Goal: Information Seeking & Learning: Learn about a topic

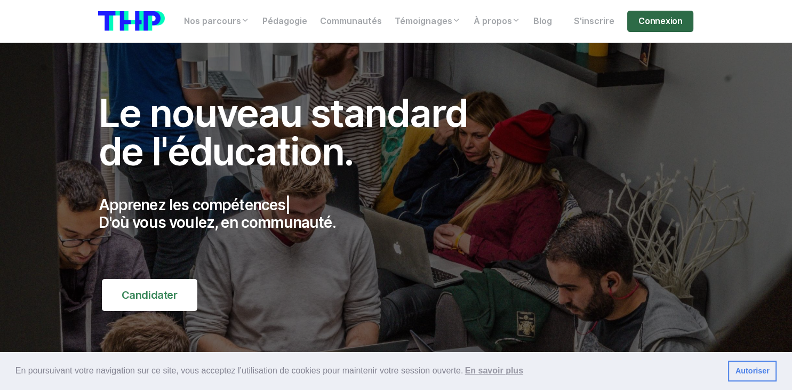
click at [656, 17] on link "Connexion" at bounding box center [660, 21] width 66 height 21
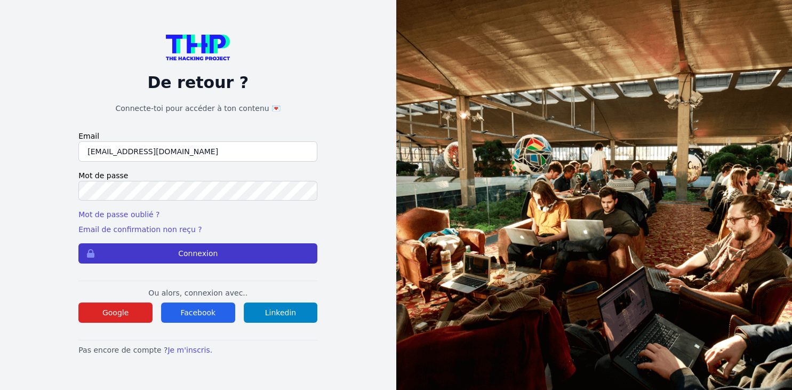
type input "kaba38@hotmail.fr"
click at [210, 245] on button "Connexion" at bounding box center [197, 253] width 239 height 20
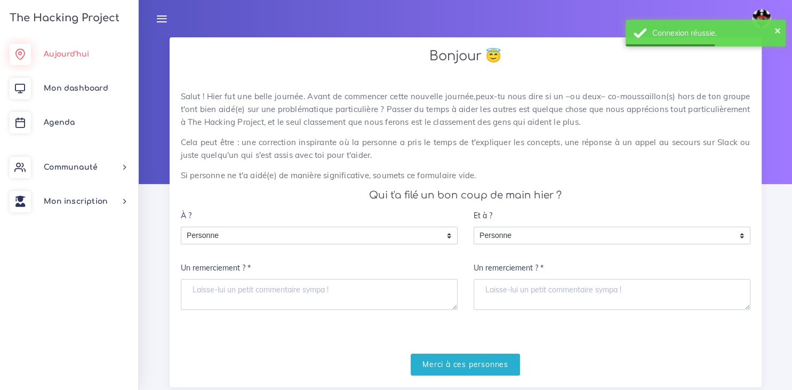
click at [74, 59] on link "Aujourd'hui" at bounding box center [69, 54] width 138 height 34
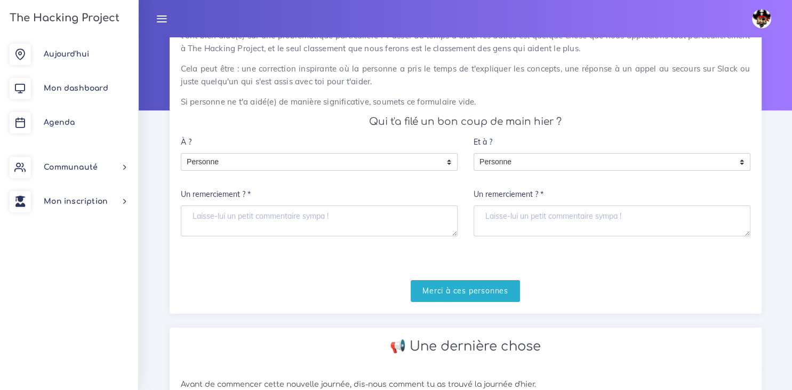
scroll to position [67, 0]
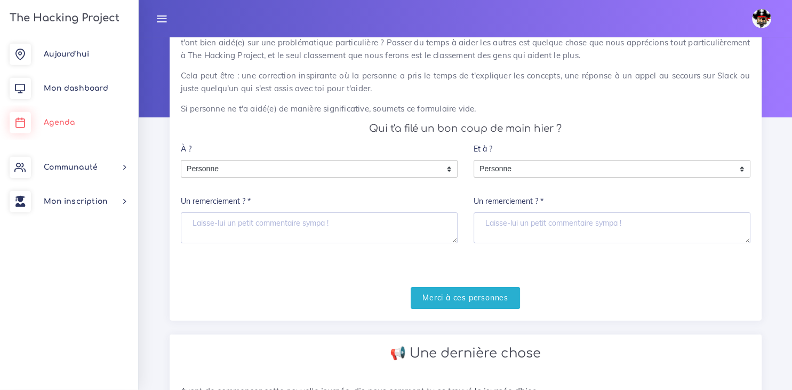
click at [75, 122] on span "Agenda" at bounding box center [59, 122] width 31 height 8
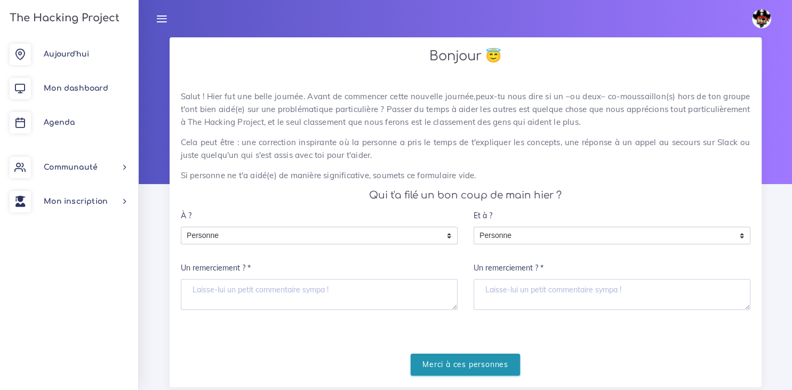
click at [475, 363] on input "Merci à ces personnes" at bounding box center [465, 365] width 109 height 22
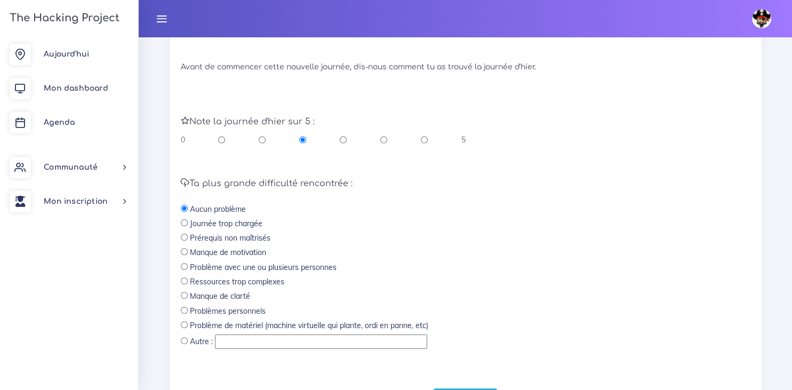
scroll to position [322, 0]
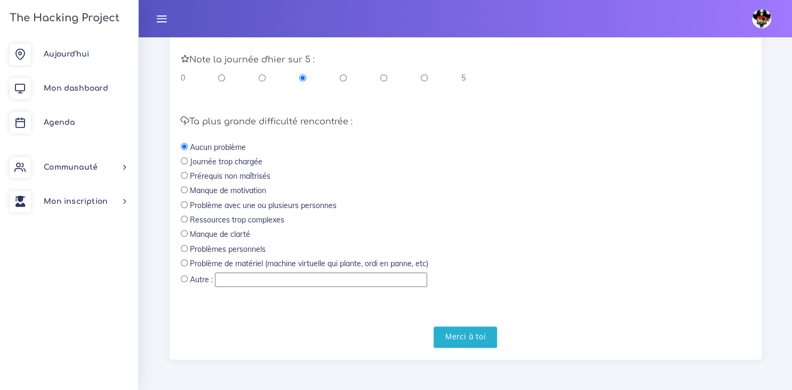
click at [184, 221] on input "radio" at bounding box center [184, 219] width 7 height 7
radio input "true"
click at [455, 334] on input "Merci à toi" at bounding box center [466, 337] width 64 height 22
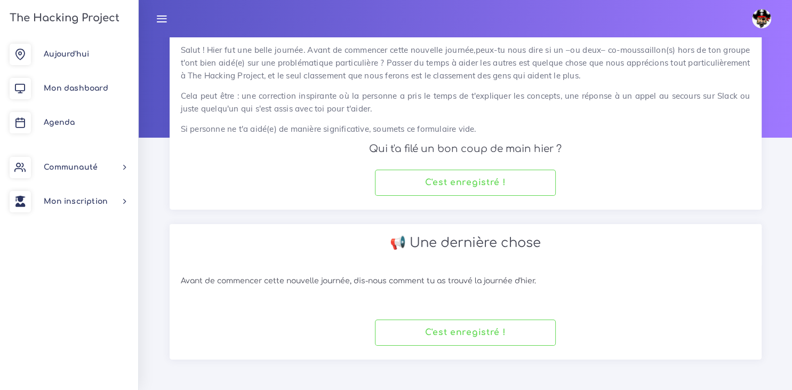
scroll to position [45, 0]
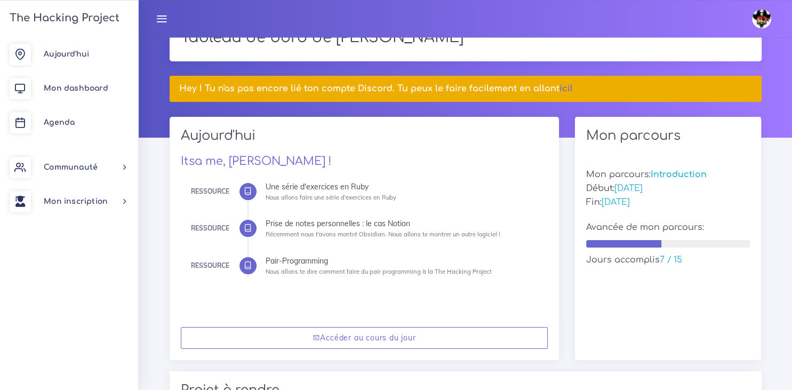
scroll to position [70, 0]
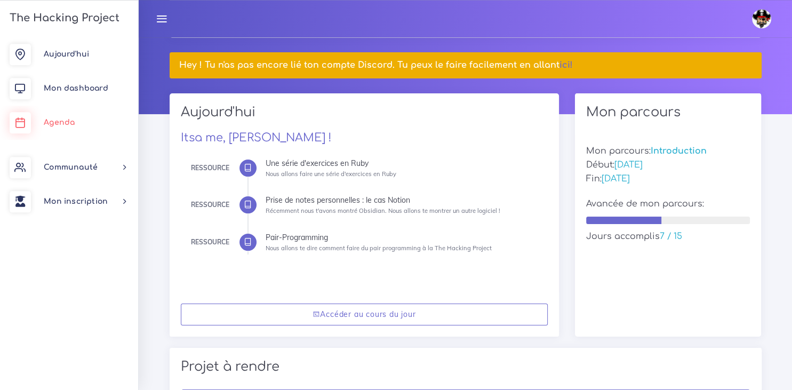
click at [61, 127] on link "Agenda" at bounding box center [69, 123] width 138 height 34
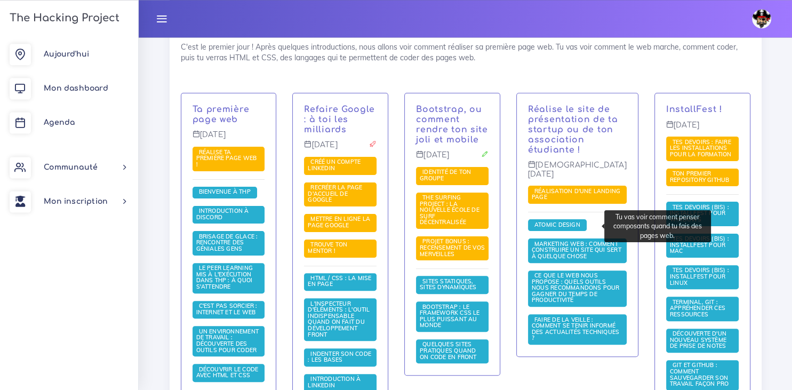
scroll to position [233, 0]
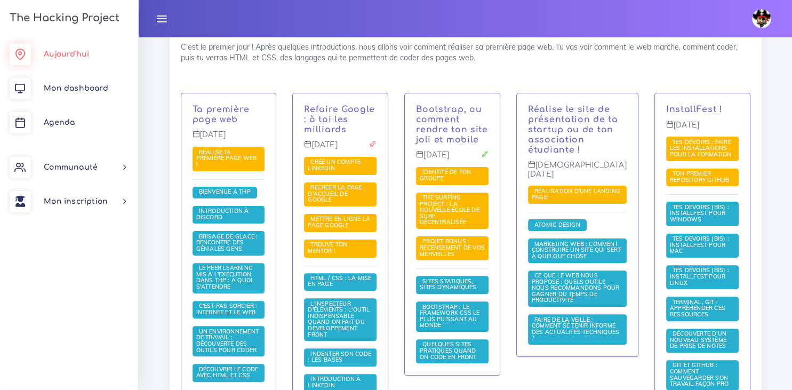
click at [90, 62] on link "Aujourd'hui" at bounding box center [69, 54] width 138 height 34
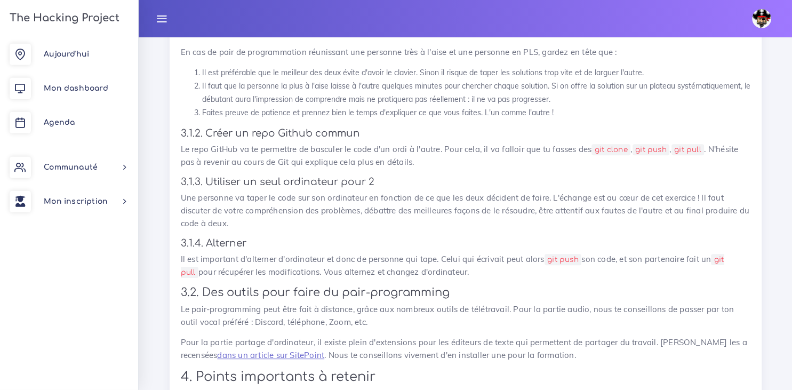
scroll to position [4368, 0]
drag, startPoint x: 614, startPoint y: 161, endPoint x: 644, endPoint y: 166, distance: 30.9
click at [644, 166] on p "Le repo GitHub va te permettre de basculer le code d'un ordi à l'autre. Pour ce…" at bounding box center [466, 155] width 570 height 26
drag, startPoint x: 644, startPoint y: 166, endPoint x: 392, endPoint y: 178, distance: 252.6
click at [392, 168] on p "Le repo GitHub va te permettre de basculer le code d'un ordi à l'autre. Pour ce…" at bounding box center [466, 155] width 570 height 26
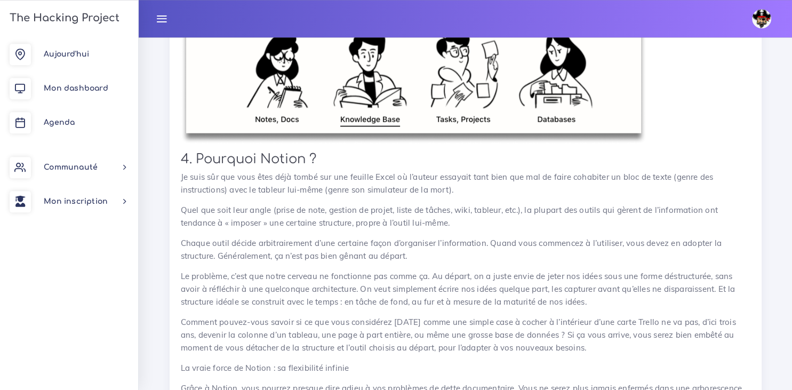
scroll to position [2492, 0]
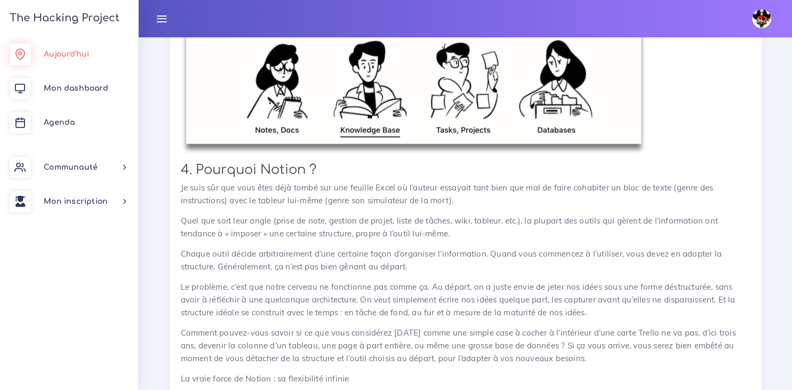
click at [71, 48] on link "Aujourd'hui" at bounding box center [69, 54] width 138 height 34
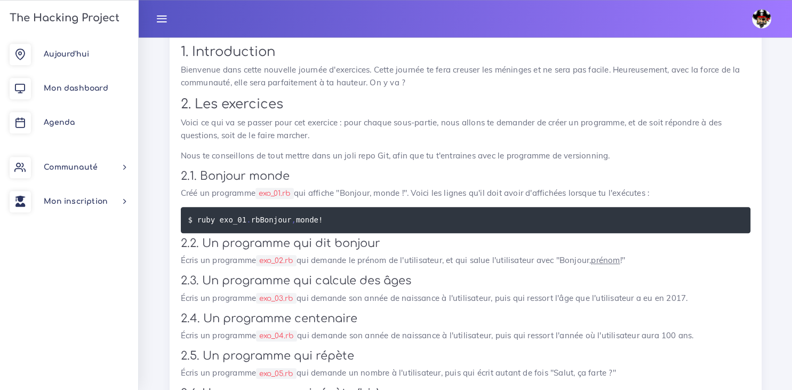
scroll to position [451, 0]
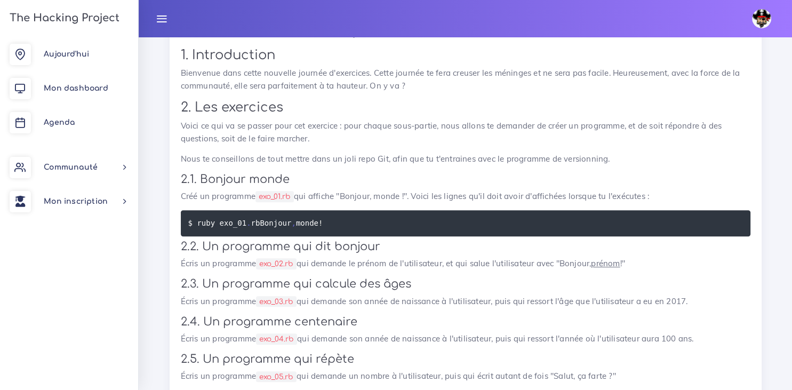
click at [278, 195] on code "exo_01.rb" at bounding box center [275, 196] width 38 height 11
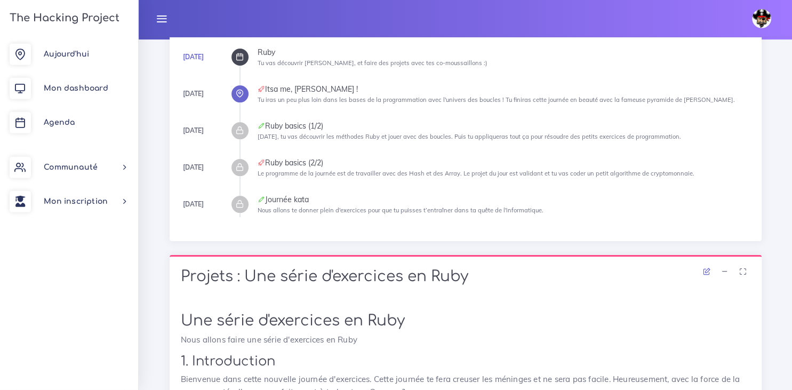
scroll to position [0, 0]
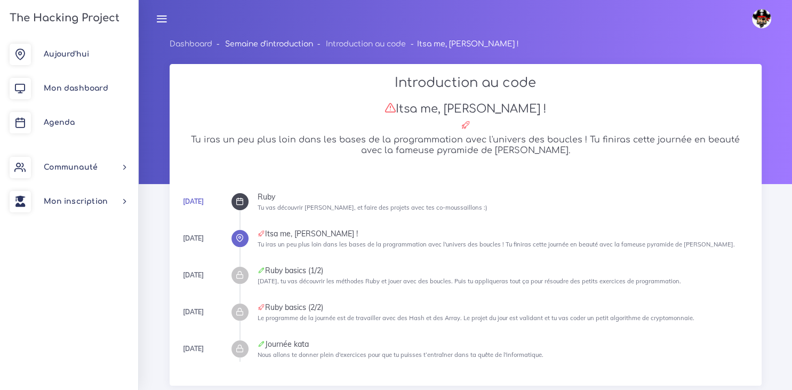
click at [285, 43] on link "Semaine d'introduction" at bounding box center [269, 44] width 88 height 8
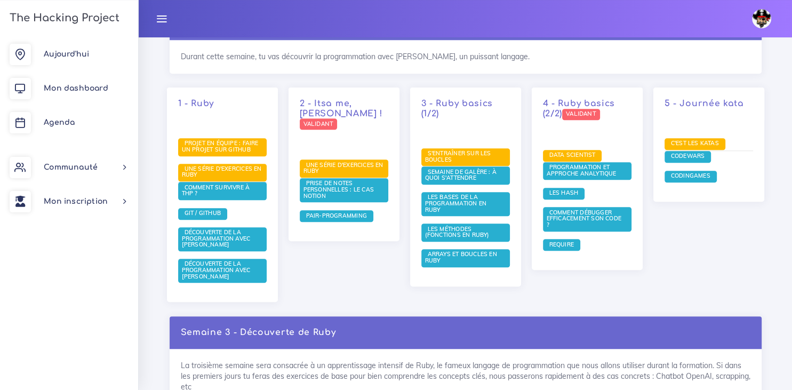
scroll to position [597, 0]
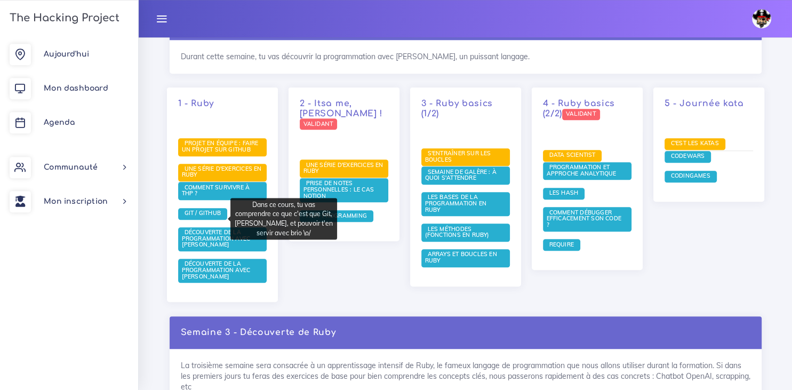
click at [206, 217] on span "Git / Github" at bounding box center [203, 212] width 42 height 7
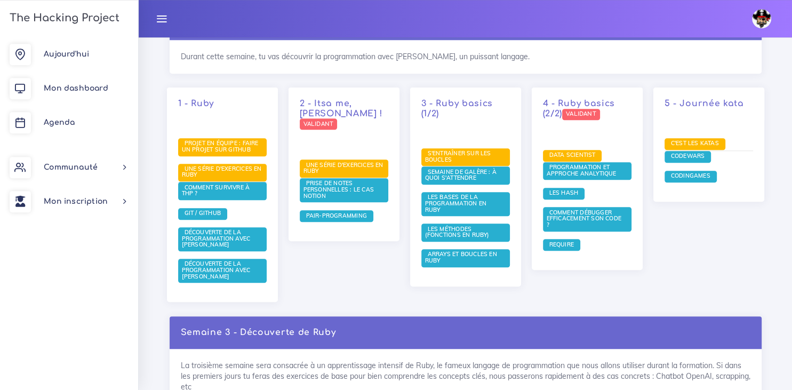
click at [322, 259] on div "2 - Itsa me, Mario ! Validant Une série d'exercices en Ruby Prise de notes pers…" at bounding box center [344, 201] width 122 height 229
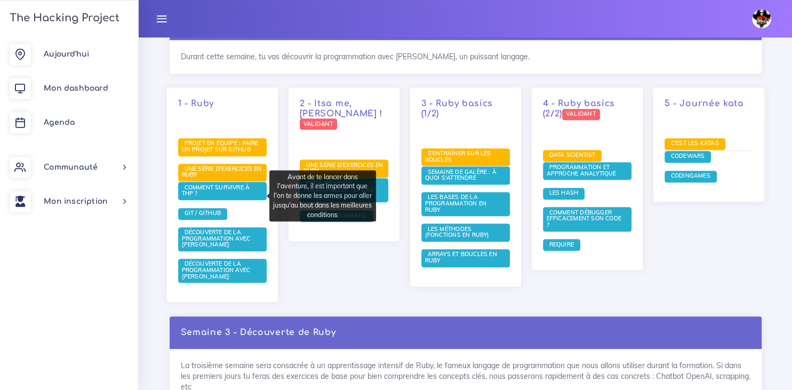
click at [212, 192] on span "Comment survivre à THP ?" at bounding box center [216, 191] width 68 height 14
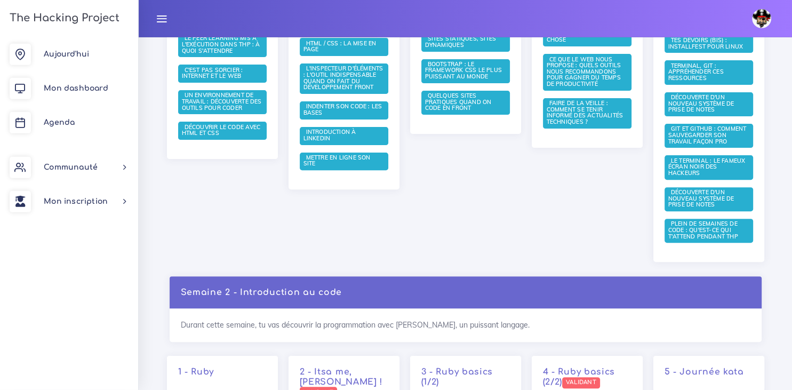
scroll to position [341, 0]
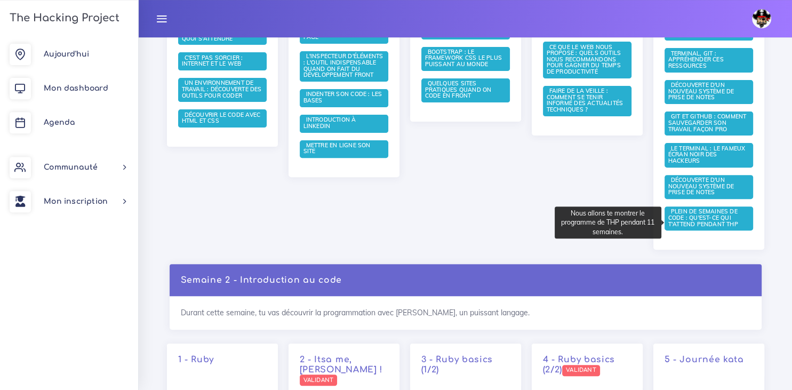
click at [714, 226] on span "Plein de semaines de code : qu'est-ce qui t'attend pendant THP" at bounding box center [704, 218] width 73 height 20
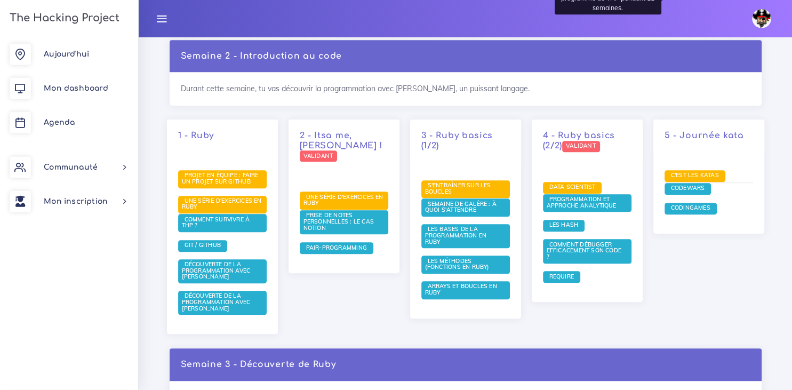
scroll to position [565, 0]
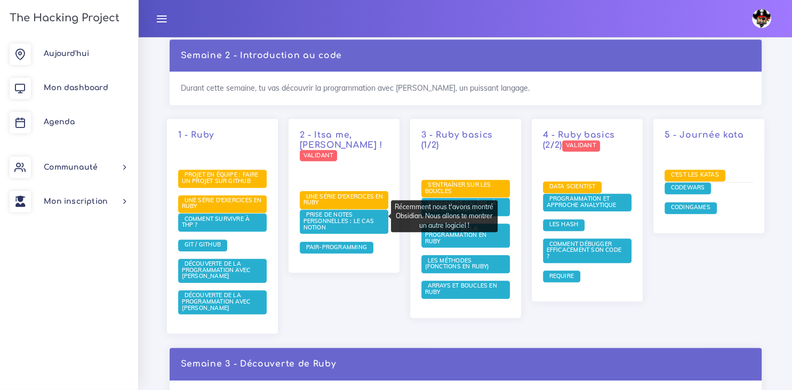
click at [344, 219] on link "Prise de notes personnelles : le cas Notion" at bounding box center [339, 222] width 70 height 20
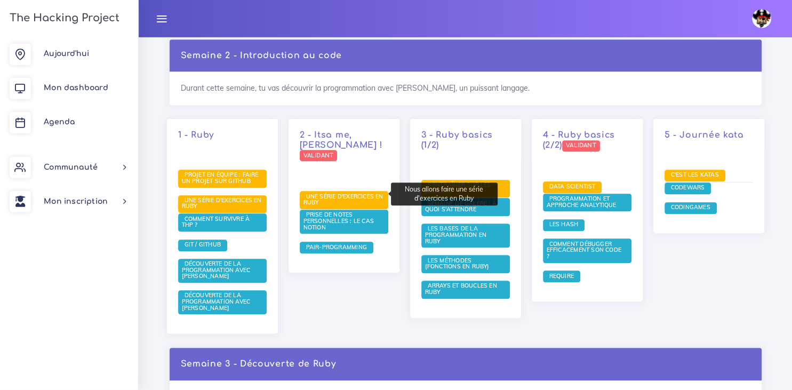
click at [357, 193] on span "Une série d'exercices en Ruby" at bounding box center [344, 200] width 80 height 14
click at [356, 337] on div "2 - Itsa me, Mario ! Validant Une série d'exercices en Ruby Prise de notes pers…" at bounding box center [344, 233] width 122 height 229
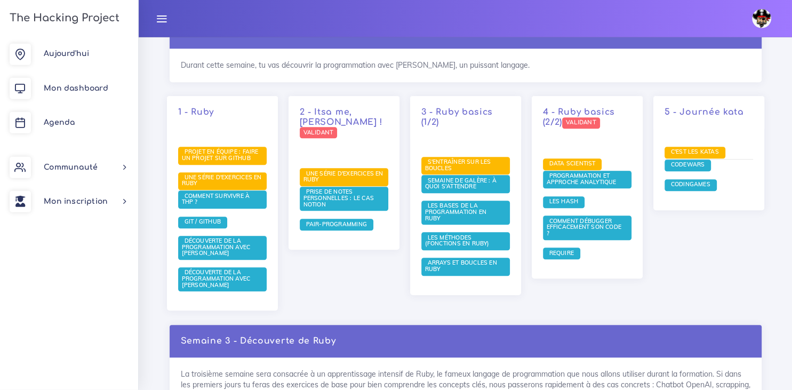
scroll to position [578, 0]
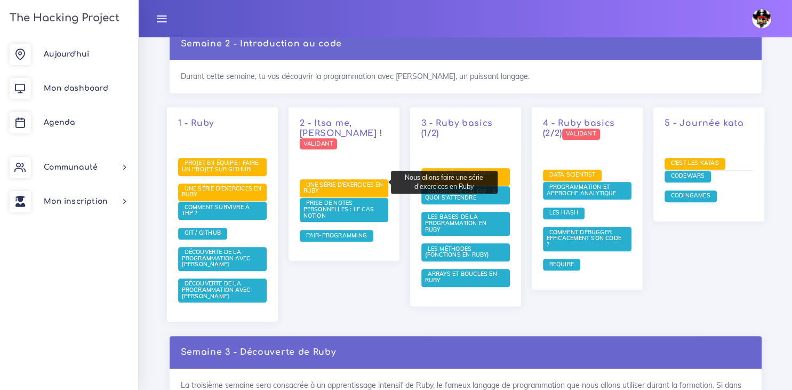
click at [336, 182] on span "Une série d'exercices en Ruby" at bounding box center [344, 188] width 89 height 18
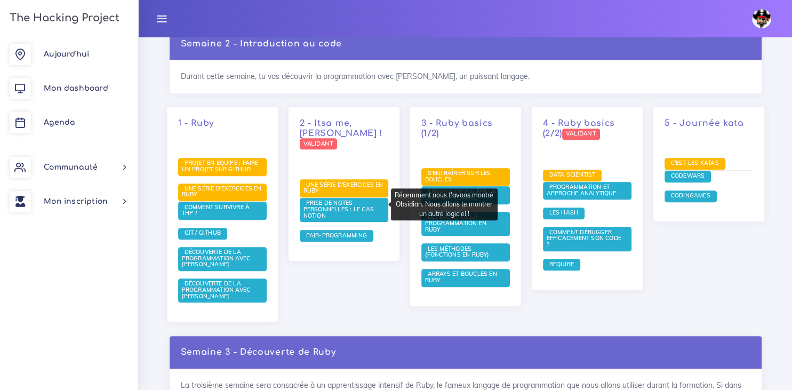
click at [334, 206] on span "Prise de notes personnelles : le cas Notion" at bounding box center [339, 209] width 70 height 20
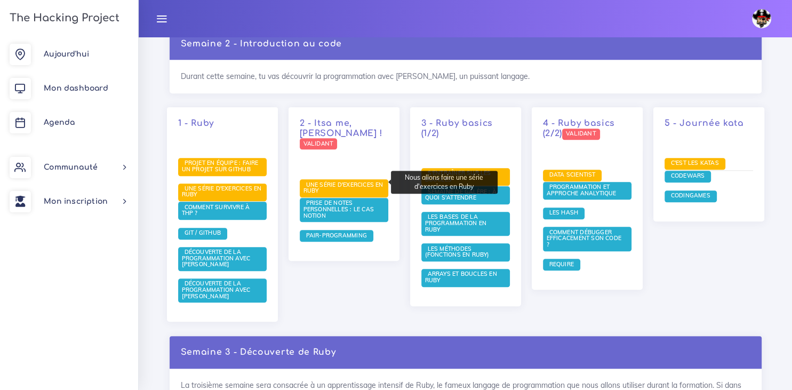
click at [332, 182] on span "Une série d'exercices en Ruby" at bounding box center [344, 188] width 89 height 18
click at [355, 182] on span "Une série d'exercices en Ruby" at bounding box center [344, 188] width 89 height 18
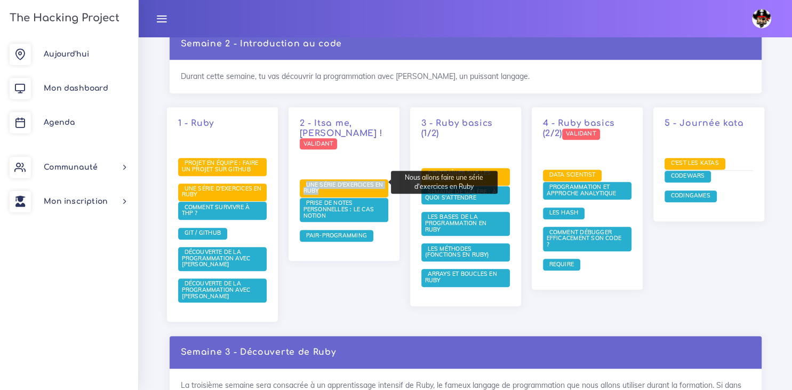
click at [355, 182] on span "Une série d'exercices en Ruby" at bounding box center [344, 188] width 89 height 18
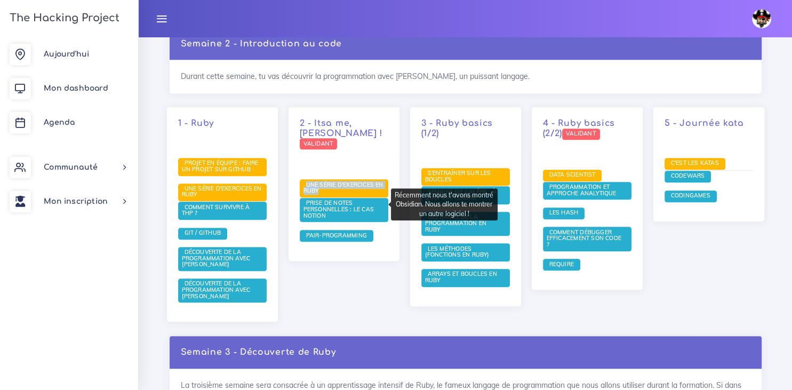
click at [335, 204] on span "Prise de notes personnelles : le cas Notion" at bounding box center [339, 209] width 70 height 20
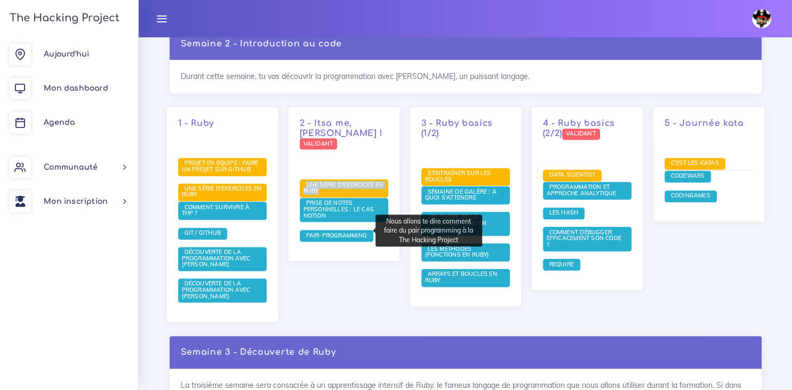
click at [331, 232] on span "Pair-Programming" at bounding box center [337, 235] width 66 height 7
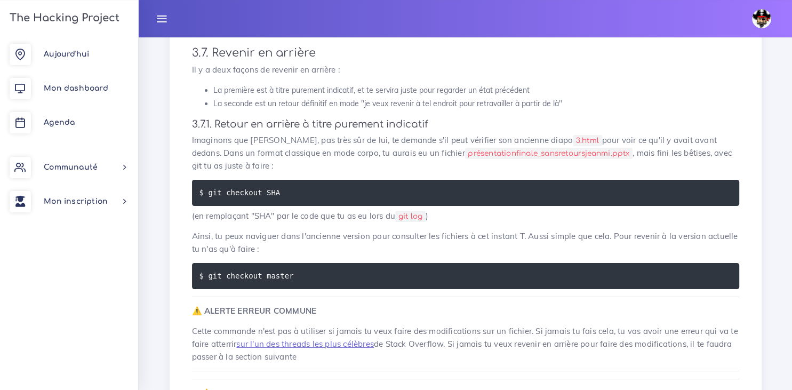
scroll to position [3479, 0]
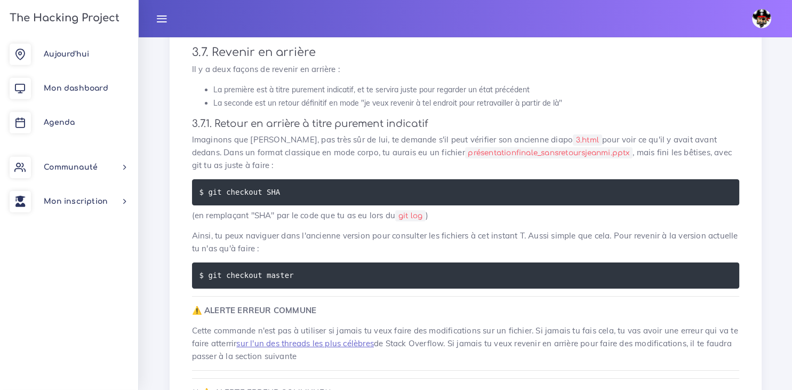
click at [497, 155] on code "présentationfinale_sansretoursjeanmi.pptx" at bounding box center [549, 152] width 168 height 11
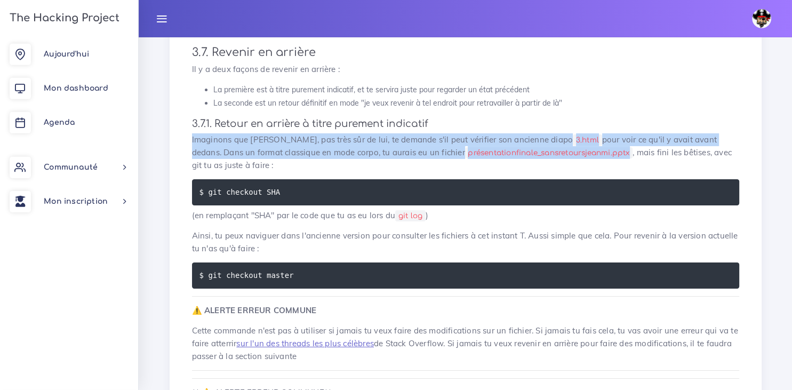
click at [497, 155] on code "présentationfinale_sansretoursjeanmi.pptx" at bounding box center [549, 152] width 168 height 11
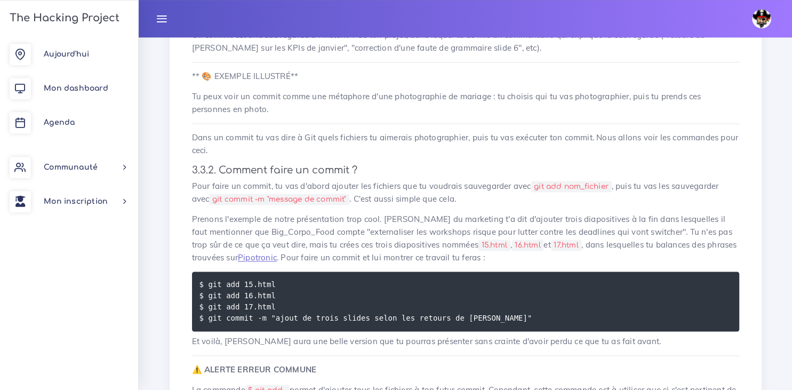
scroll to position [1368, 0]
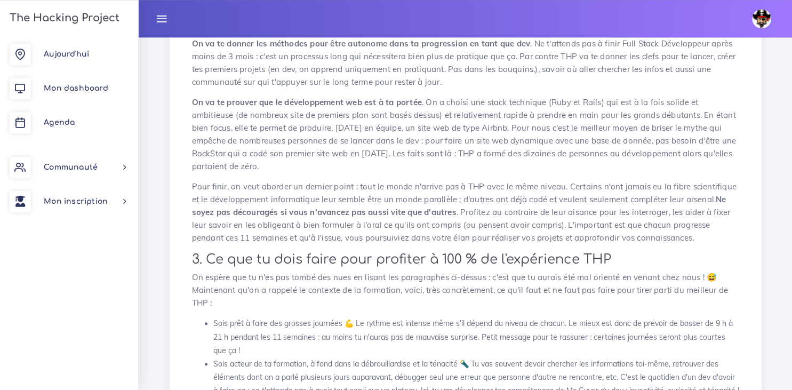
scroll to position [860, 0]
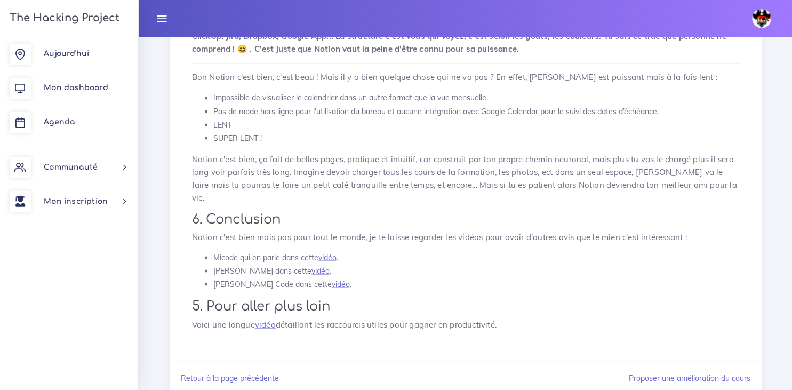
scroll to position [1870, 0]
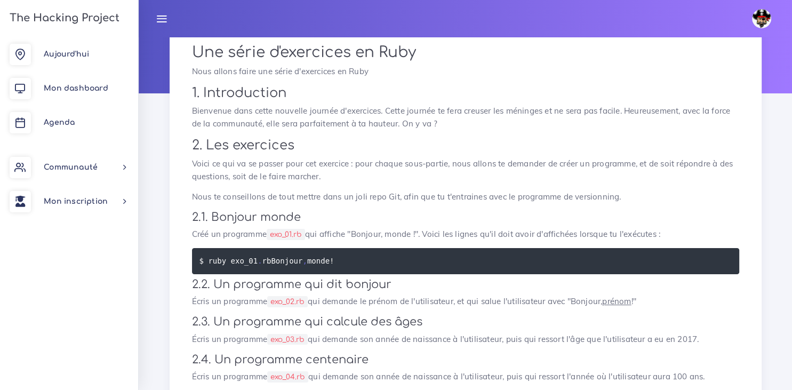
scroll to position [95, 0]
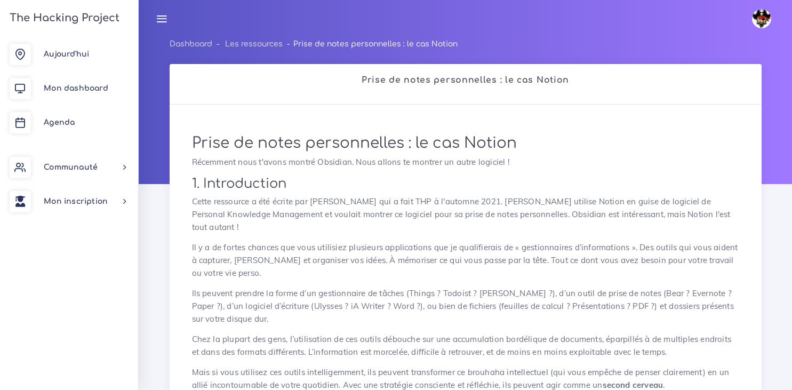
click at [335, 204] on p "Cette ressource a été écrite par [PERSON_NAME] qui a fait THP à l'automne 2021.…" at bounding box center [465, 214] width 547 height 38
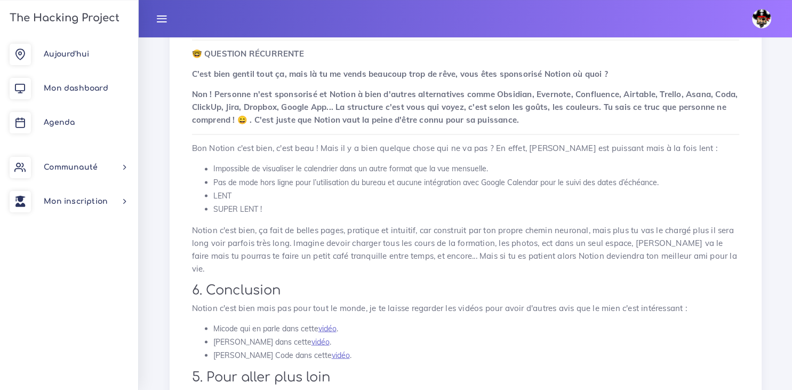
scroll to position [1883, 0]
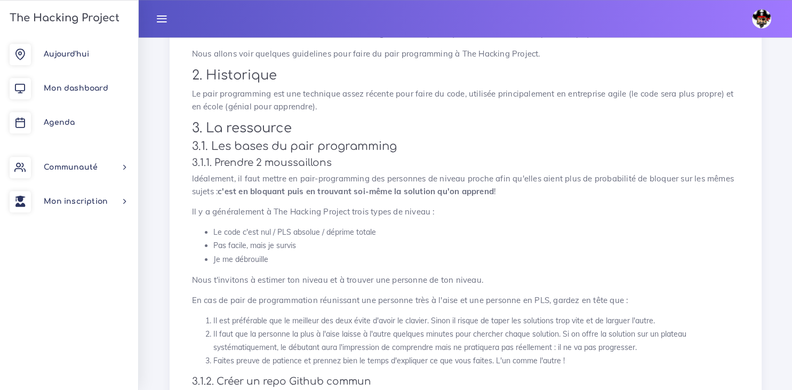
scroll to position [192, 0]
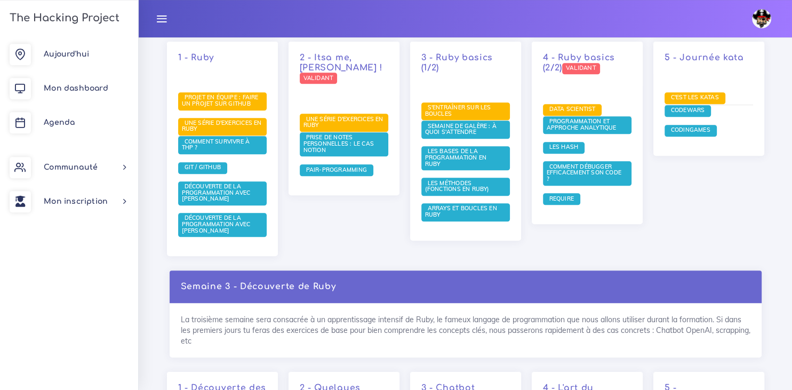
scroll to position [644, 0]
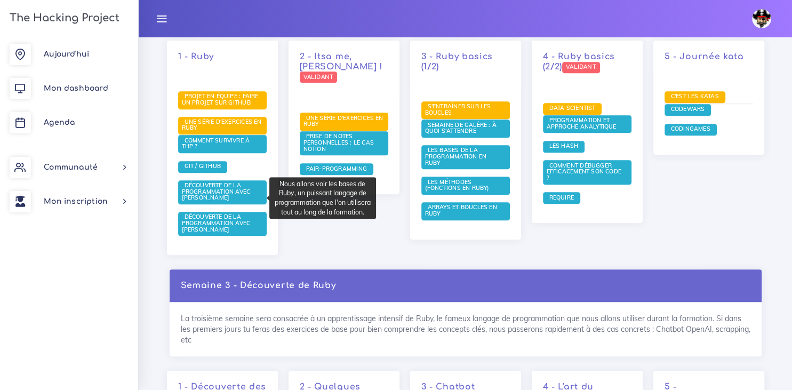
click at [212, 193] on span "Découverte de la programmation avec [PERSON_NAME]" at bounding box center [216, 191] width 69 height 20
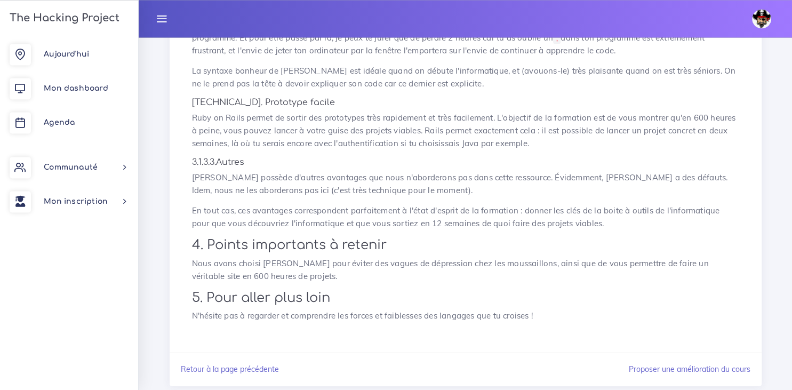
scroll to position [1370, 0]
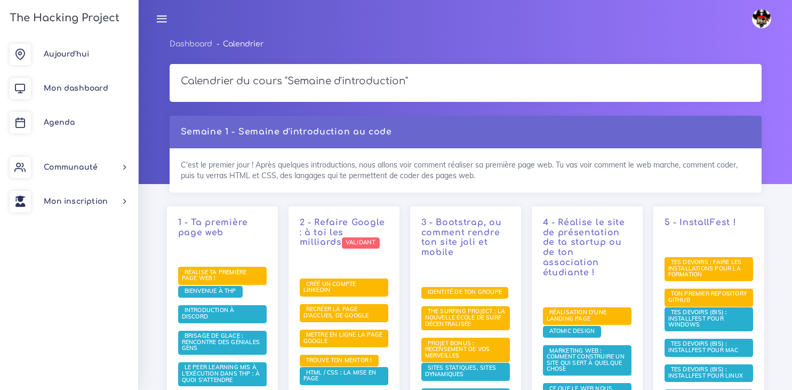
scroll to position [644, 0]
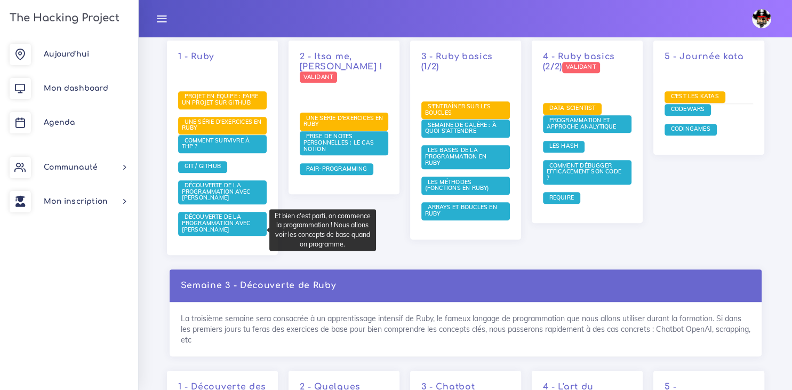
click at [223, 223] on span "Découverte de la programmation avec [PERSON_NAME]" at bounding box center [216, 223] width 69 height 20
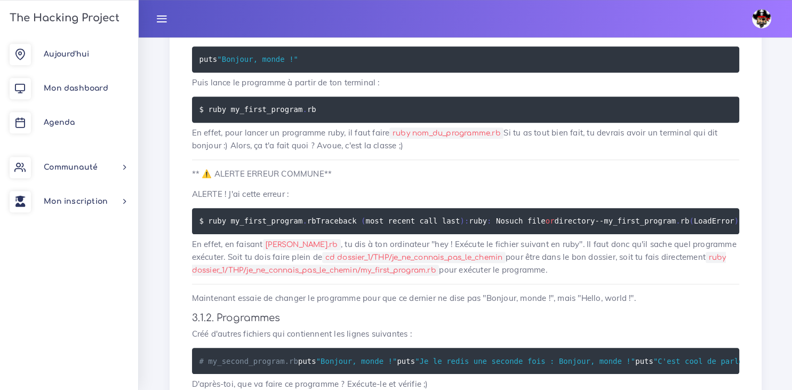
scroll to position [627, 0]
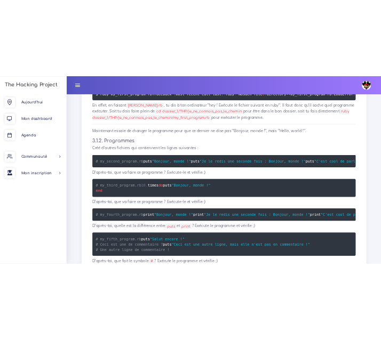
scroll to position [811, 0]
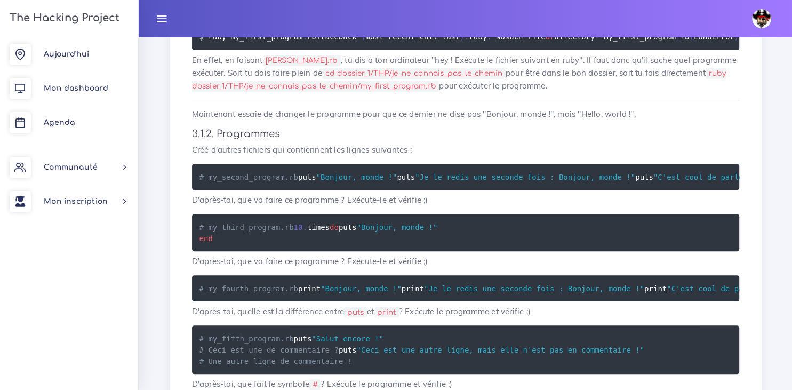
click at [436, 121] on p "Maintenant essaie de changer le programme pour que ce dernier ne dise pas "Bonj…" at bounding box center [465, 114] width 547 height 13
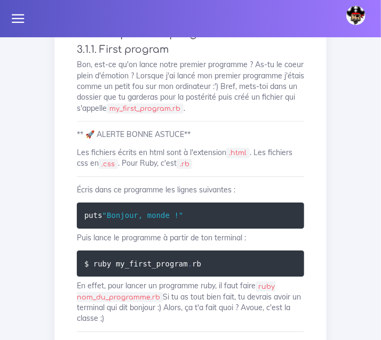
scroll to position [685, 0]
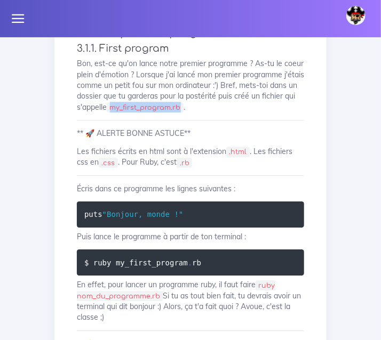
drag, startPoint x: 157, startPoint y: 144, endPoint x: 73, endPoint y: 144, distance: 83.8
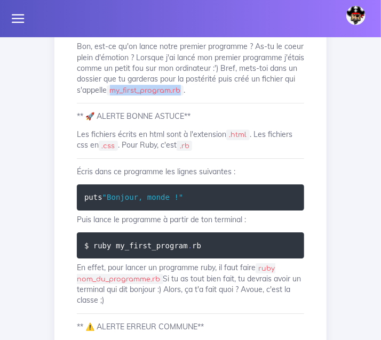
scroll to position [703, 0]
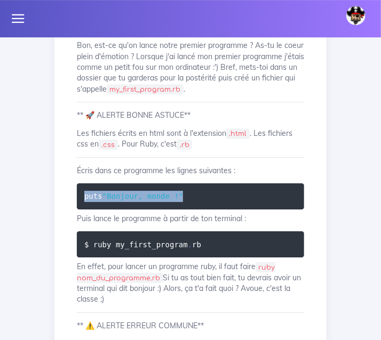
drag, startPoint x: 191, startPoint y: 241, endPoint x: 74, endPoint y: 249, distance: 117.1
click at [77, 210] on pre "puts "Bonjour, monde !"" at bounding box center [190, 197] width 227 height 26
copy code "puts "Bonjour, monde !""
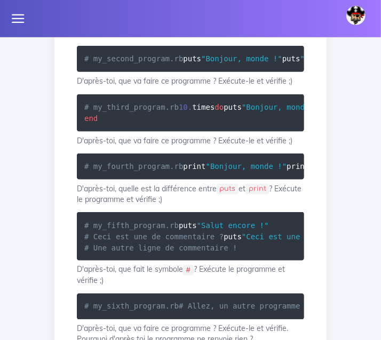
scroll to position [1199, 0]
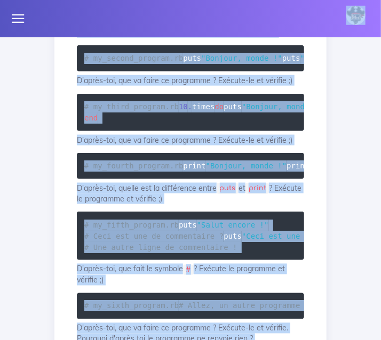
click at [123, 62] on span "# my_second_program.rb" at bounding box center [133, 58] width 99 height 9
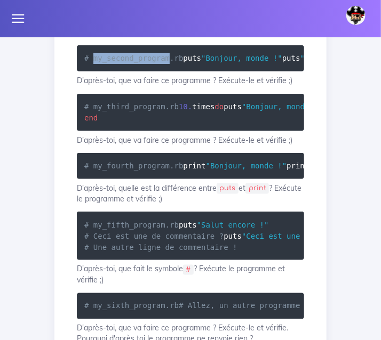
click at [123, 62] on span "# my_second_program.rb" at bounding box center [133, 58] width 99 height 9
click at [83, 71] on pre "# my_second_program.rb puts "Bonjour, monde !" puts "Je le redis une seconde fo…" at bounding box center [190, 58] width 227 height 26
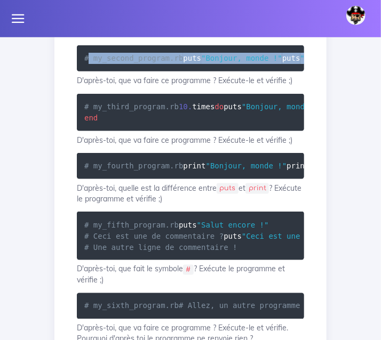
drag, startPoint x: 89, startPoint y: 157, endPoint x: 131, endPoint y: 203, distance: 62.7
click at [131, 71] on pre "# my_second_program.rb puts "Bonjour, monde !" puts "Je le redis une seconde fo…" at bounding box center [190, 58] width 227 height 26
drag, startPoint x: 84, startPoint y: 160, endPoint x: 293, endPoint y: 198, distance: 212.5
click at [293, 71] on pre "# my_second_program.rb puts "Bonjour, monde !" puts "Je le redis une seconde fo…" at bounding box center [190, 58] width 227 height 26
copy code "# my_second_program.rb puts "Bonjour, monde !" puts "Je le redis une seconde fo…"
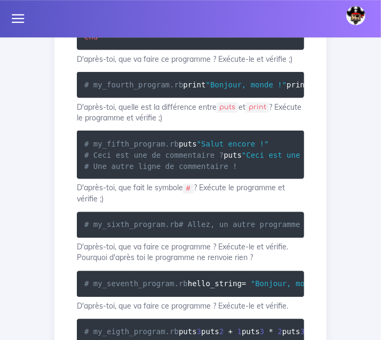
scroll to position [1280, 0]
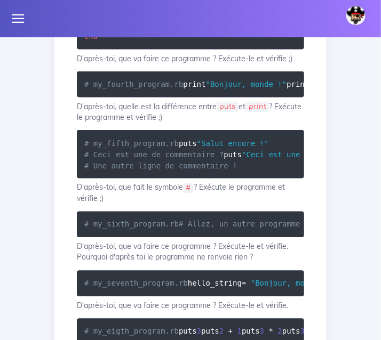
click at [197, 50] on pre "# my_third_program.rb 10 . times do puts "Bonjour, monde !" end" at bounding box center [190, 30] width 227 height 37
drag, startPoint x: 181, startPoint y: 205, endPoint x: 82, endPoint y: 174, distance: 103.6
click at [82, 50] on pre "# my_third_program.rb 10 . times do puts "Bonjour, monde !" end" at bounding box center [190, 30] width 227 height 37
copy code "# my_third_program.rb 10 . times do puts "Bonjour, monde !" end"
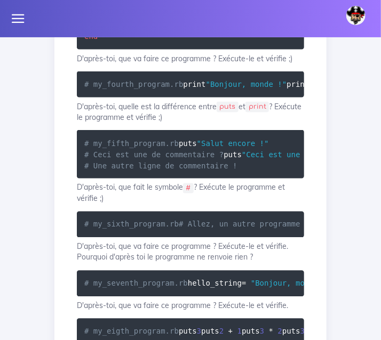
drag, startPoint x: 170, startPoint y: 176, endPoint x: 93, endPoint y: 178, distance: 76.3
click at [93, 29] on span "# my_third_program.rb" at bounding box center [131, 25] width 94 height 9
copy span "my_third_program.rb"
click at [270, 98] on pre "# my_fourth_program.rb print "Bonjour, monde !" print "Je le redis une seconde …" at bounding box center [190, 84] width 227 height 26
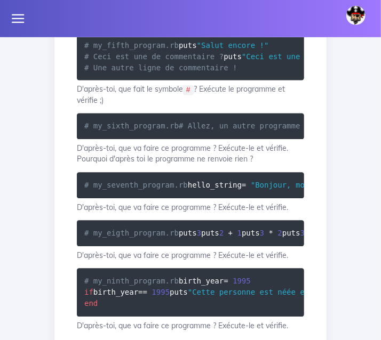
scroll to position [1376, 0]
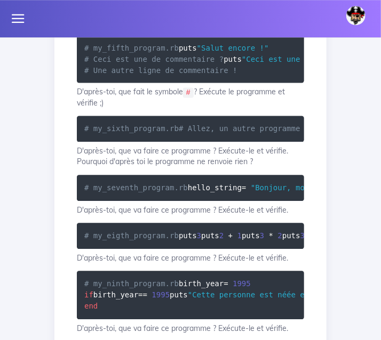
drag, startPoint x: 190, startPoint y: 177, endPoint x: 93, endPoint y: 177, distance: 97.1
copy span "my_fourth_program.rb"
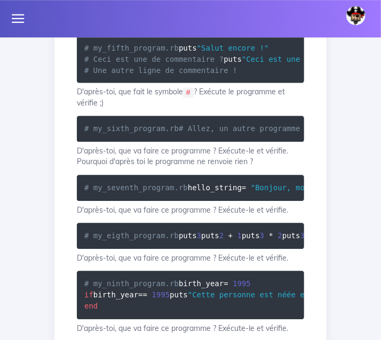
scroll to position [0, 13]
drag, startPoint x: 87, startPoint y: 186, endPoint x: 276, endPoint y: 207, distance: 190.5
copy code "rint "Bonjour, monde !" print "Je le redis une seconde fois : Bonjour, monde !"…"
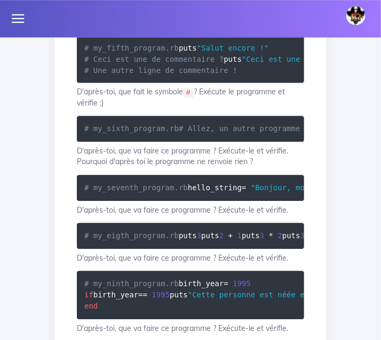
drag, startPoint x: 83, startPoint y: 185, endPoint x: 315, endPoint y: 212, distance: 233.1
copy code "print "Bonjour, monde !" print "Je le redis une seconde fois : Bonjour, monde !…"
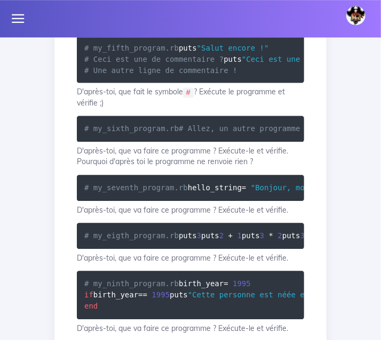
click at [256, 27] on p "D'après-toi, quelle est la différence entre puts et print ? Exécute le programm…" at bounding box center [190, 16] width 227 height 22
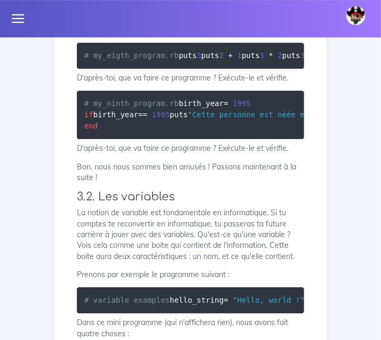
scroll to position [1556, 0]
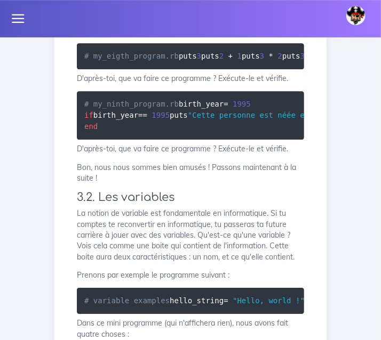
drag, startPoint x: 84, startPoint y: 102, endPoint x: 233, endPoint y: 136, distance: 152.6
copy code "puts "Salut encore !" # Ceci est une de commentaire ? puts "Ceci est une autre …"
drag, startPoint x: 172, startPoint y: 94, endPoint x: 75, endPoint y: 97, distance: 97.1
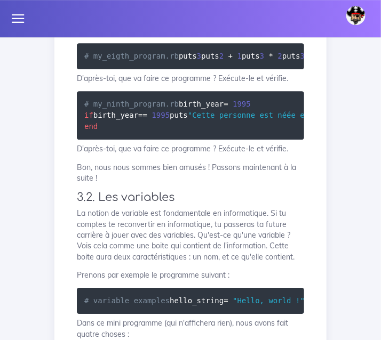
copy span "# my_fifth_program.rb"
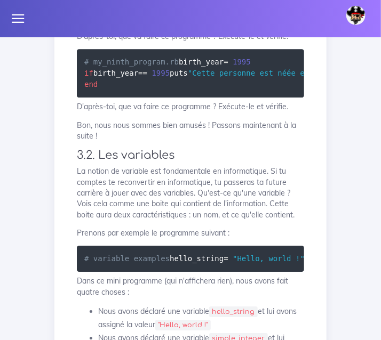
scroll to position [1598, 0]
drag, startPoint x: 131, startPoint y: 184, endPoint x: 74, endPoint y: 147, distance: 68.4
copy code "# my_sixth_program.rb # Allez, un autre programme ! # Coucou !"
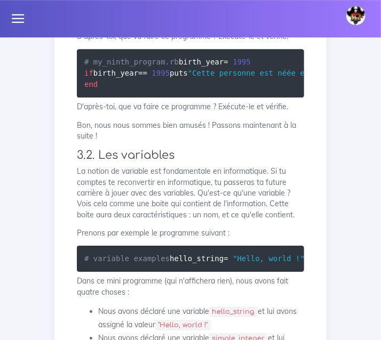
drag, startPoint x: 163, startPoint y: 268, endPoint x: 70, endPoint y: 237, distance: 98.4
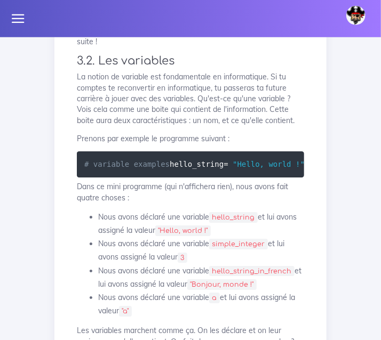
scroll to position [1695, 0]
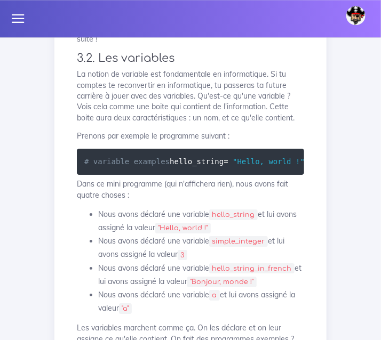
drag, startPoint x: 131, startPoint y: 290, endPoint x: 74, endPoint y: 240, distance: 75.6
drag, startPoint x: 133, startPoint y: 288, endPoint x: 79, endPoint y: 246, distance: 68.8
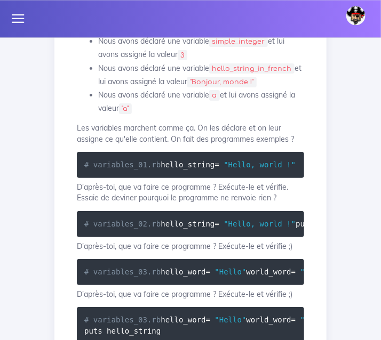
scroll to position [1901, 0]
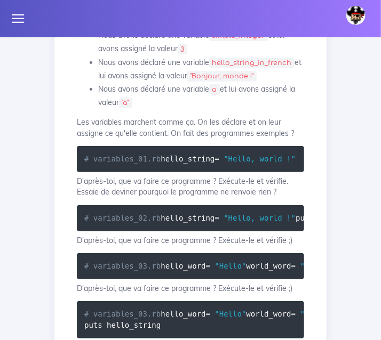
drag, startPoint x: 108, startPoint y: 196, endPoint x: 77, endPoint y: 143, distance: 61.7
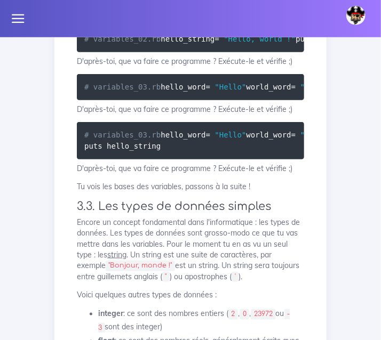
scroll to position [2082, 0]
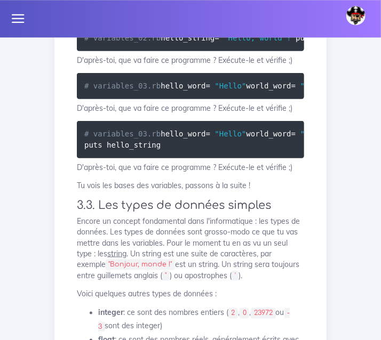
drag, startPoint x: 114, startPoint y: 274, endPoint x: 79, endPoint y: 220, distance: 63.6
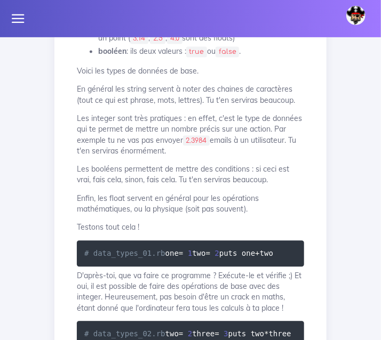
scroll to position [2398, 0]
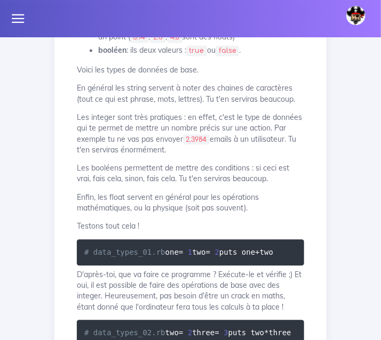
drag, startPoint x: 165, startPoint y: 294, endPoint x: 67, endPoint y: 259, distance: 103.8
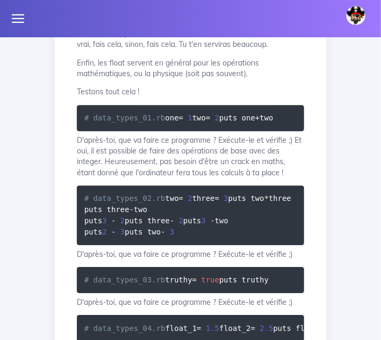
scroll to position [2533, 0]
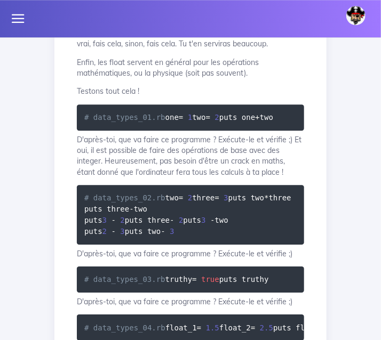
drag, startPoint x: 206, startPoint y: 257, endPoint x: 76, endPoint y: 216, distance: 136.5
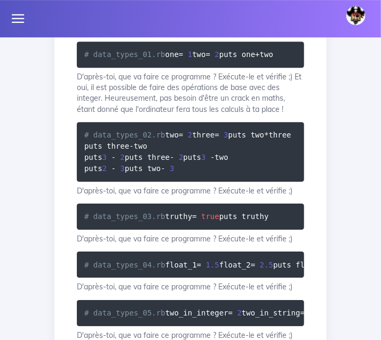
scroll to position [2595, 0]
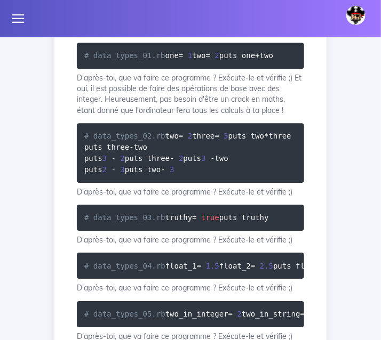
drag, startPoint x: 165, startPoint y: 305, endPoint x: 81, endPoint y: 266, distance: 93.6
drag, startPoint x: 163, startPoint y: 299, endPoint x: 72, endPoint y: 250, distance: 103.6
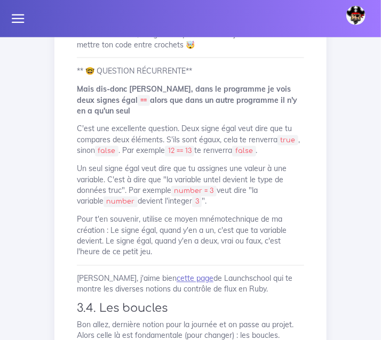
scroll to position [3218, 0]
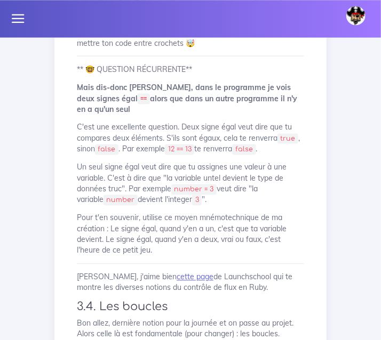
drag, startPoint x: 155, startPoint y: 214, endPoint x: 79, endPoint y: 181, distance: 82.4
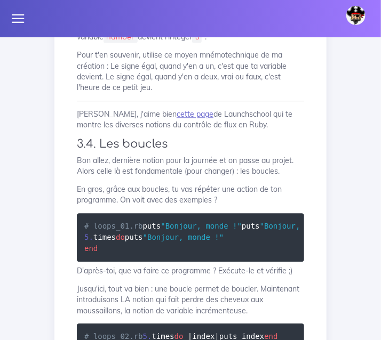
scroll to position [3382, 0]
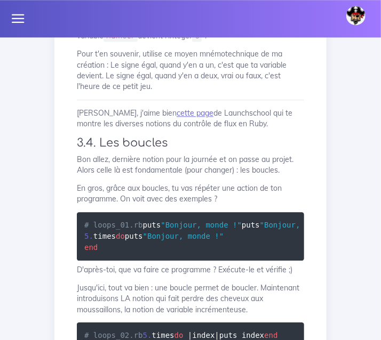
drag, startPoint x: 146, startPoint y: 253, endPoint x: 79, endPoint y: 159, distance: 115.9
drag, startPoint x: 142, startPoint y: 252, endPoint x: 86, endPoint y: 155, distance: 112.3
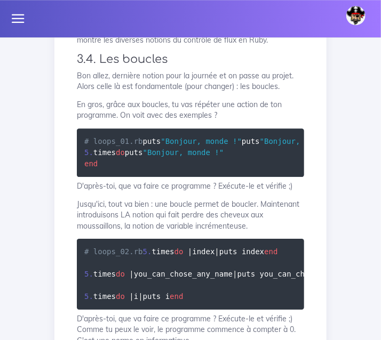
scroll to position [3469, 0]
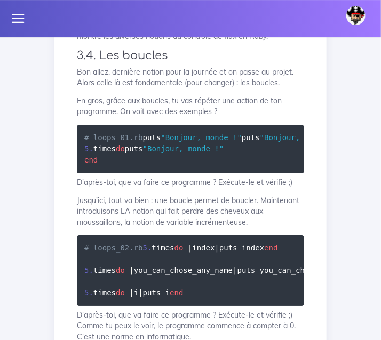
drag, startPoint x: 131, startPoint y: 253, endPoint x: 67, endPoint y: 223, distance: 71.4
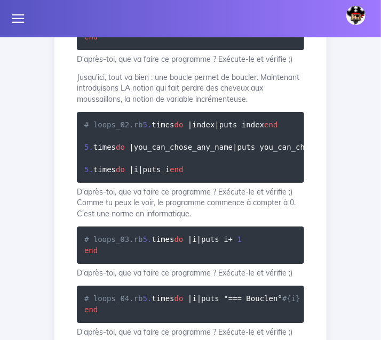
scroll to position [3593, 0]
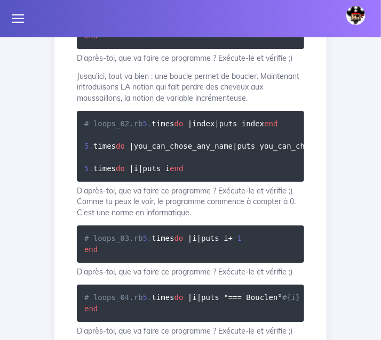
drag, startPoint x: 180, startPoint y: 224, endPoint x: 76, endPoint y: 192, distance: 108.8
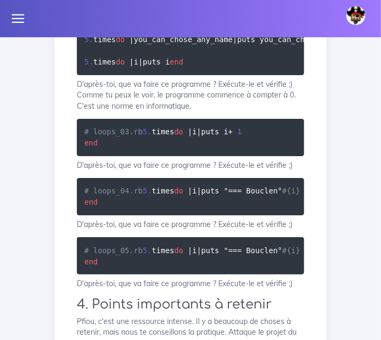
scroll to position [3701, 0]
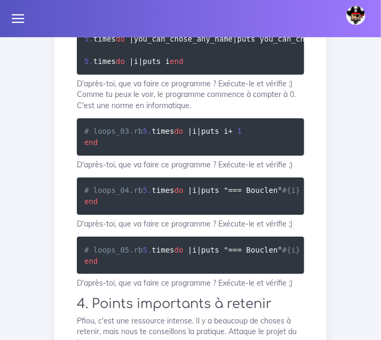
drag, startPoint x: 233, startPoint y: 213, endPoint x: 76, endPoint y: 180, distance: 160.7
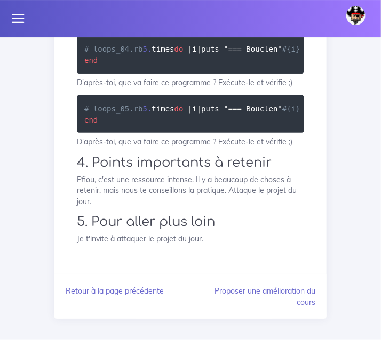
scroll to position [4069, 0]
drag, startPoint x: 211, startPoint y: 212, endPoint x: 107, endPoint y: 139, distance: 127.1
drag, startPoint x: 114, startPoint y: 213, endPoint x: 68, endPoint y: 67, distance: 153.2
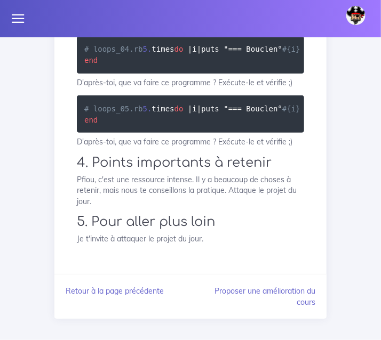
drag, startPoint x: 107, startPoint y: 155, endPoint x: 76, endPoint y: 34, distance: 124.5
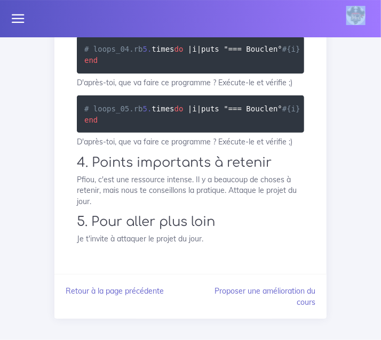
drag, startPoint x: 85, startPoint y: 125, endPoint x: 158, endPoint y: 227, distance: 125.8
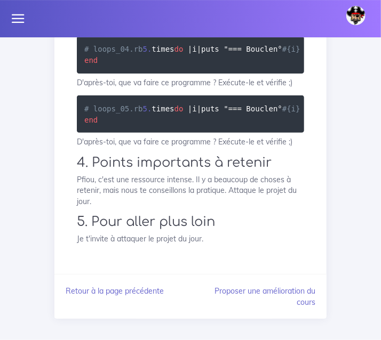
drag, startPoint x: 113, startPoint y: 288, endPoint x: 73, endPoint y: 164, distance: 130.4
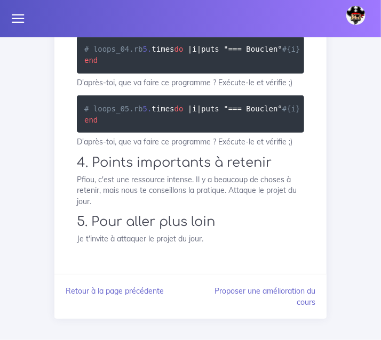
drag, startPoint x: 109, startPoint y: 291, endPoint x: 76, endPoint y: 164, distance: 131.1
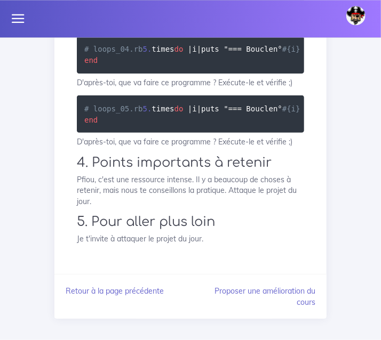
drag, startPoint x: 109, startPoint y: 221, endPoint x: 84, endPoint y: 196, distance: 35.1
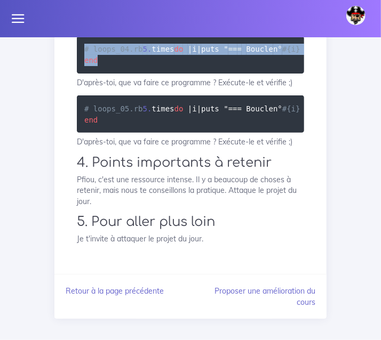
drag, startPoint x: 98, startPoint y: 266, endPoint x: 77, endPoint y: 188, distance: 81.0
click at [77, 74] on pre "# loops_04.rb 5 . times do | i | puts " == = Boucle n° #{i} ===" 5 . times do |…" at bounding box center [190, 54] width 227 height 37
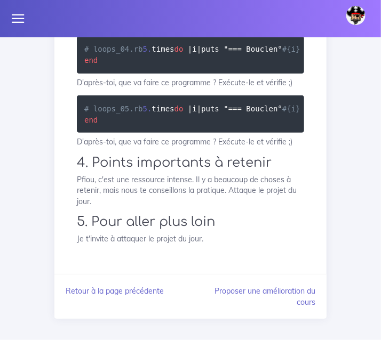
click at [152, 74] on pre "# loops_04.rb 5 . times do | i | puts " == = Boucle n° #{i} ===" 5 . times do |…" at bounding box center [190, 54] width 227 height 37
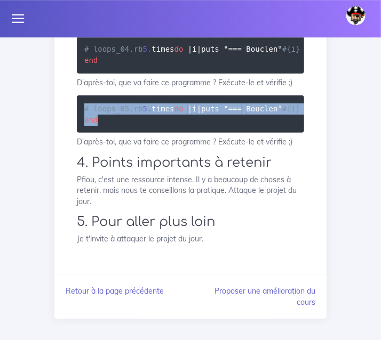
drag, startPoint x: 107, startPoint y: 227, endPoint x: 85, endPoint y: 156, distance: 74.2
click at [85, 133] on pre "# loops_05.rb 5 . times do | i | puts " == = Boucle n° #{i} ===" i . times do |…" at bounding box center [190, 113] width 227 height 37
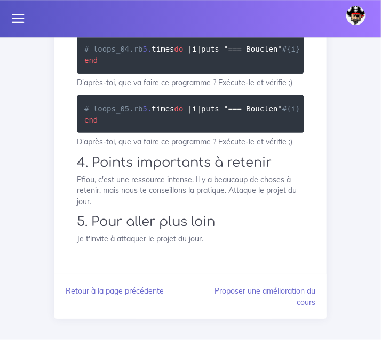
click at [210, 133] on pre "# loops_05.rb 5 . times do | i | puts " == = Boucle n° #{i} ===" i . times do |…" at bounding box center [190, 113] width 227 height 37
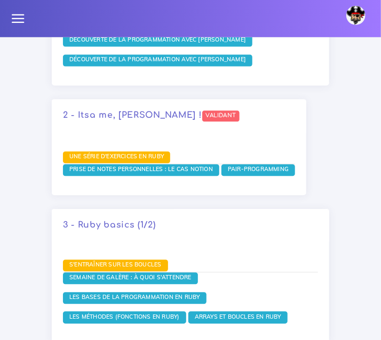
scroll to position [1451, 0]
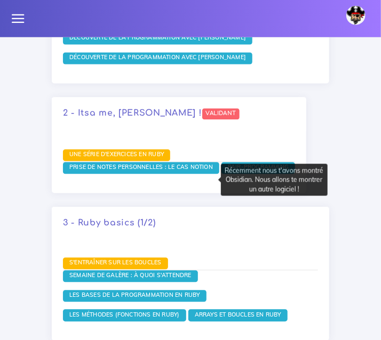
click at [133, 171] on span "Prise de notes personnelles : le cas Notion" at bounding box center [141, 167] width 149 height 7
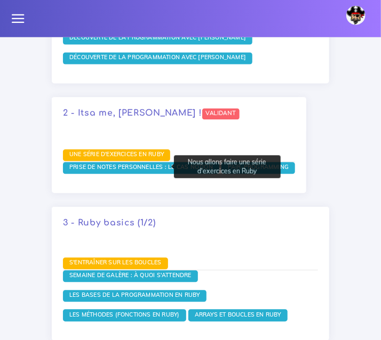
click at [94, 158] on span "Une série d'exercices en Ruby" at bounding box center [117, 154] width 100 height 7
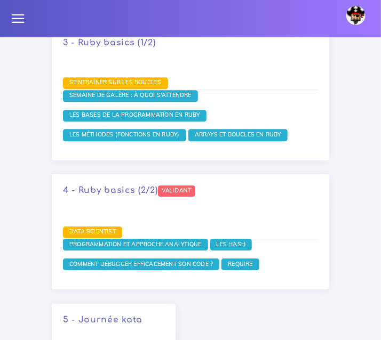
scroll to position [1632, 0]
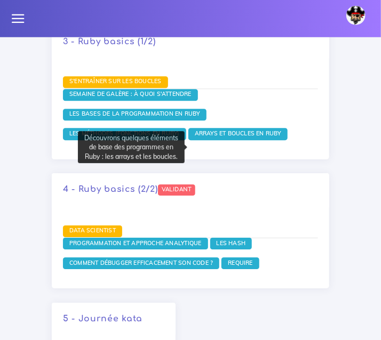
click at [204, 138] on span "Arrays et boucles en Ruby" at bounding box center [238, 133] width 92 height 7
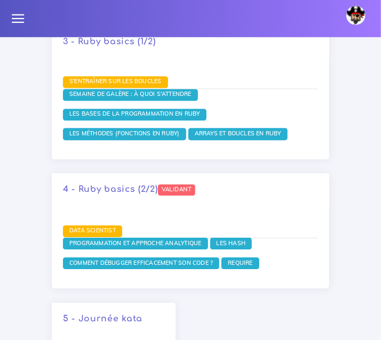
click at [57, 160] on div "S'entraîner sur les boucles Semaine de galère : à quoi s'attendre Les bases de …" at bounding box center [190, 109] width 277 height 101
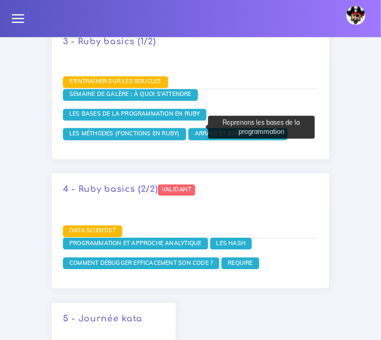
click at [110, 118] on span "Les bases de la programmation en Ruby" at bounding box center [135, 113] width 136 height 7
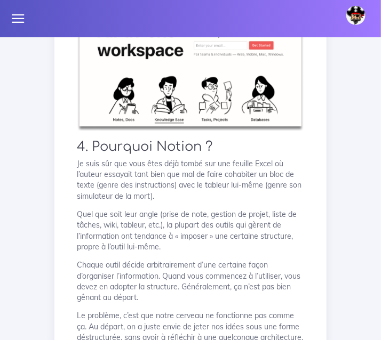
scroll to position [897, 0]
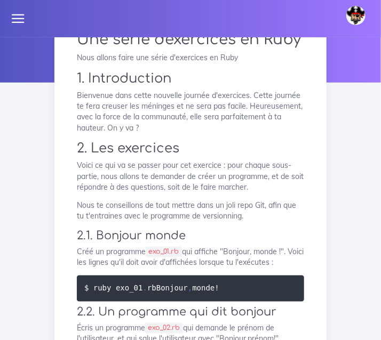
scroll to position [102, 0]
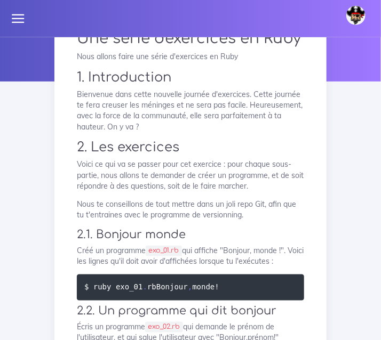
click at [217, 183] on p "Voici ce qui va se passer pour cet exercice : pour chaque sous-partie, nous all…" at bounding box center [190, 175] width 227 height 33
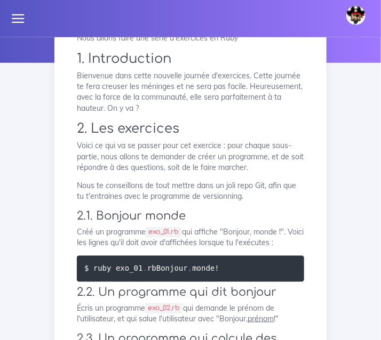
scroll to position [125, 0]
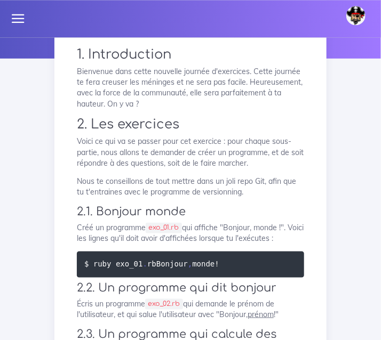
click at [268, 244] on p "Créé un programme exo_01.rb qui affiche "Bonjour, monde !". Voici les lignes qu…" at bounding box center [190, 233] width 227 height 22
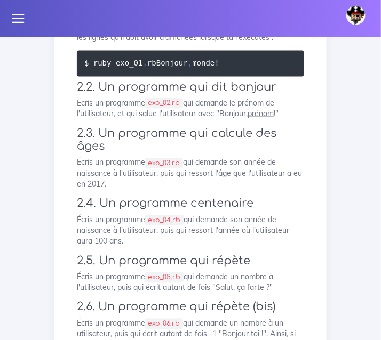
scroll to position [328, 0]
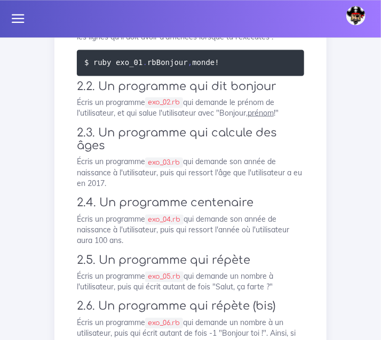
click at [209, 153] on h3 "2.3. Un programme qui calcule des âges" at bounding box center [190, 139] width 227 height 27
drag, startPoint x: 195, startPoint y: 241, endPoint x: 156, endPoint y: 242, distance: 39.0
click at [156, 168] on code "exo_03.rb" at bounding box center [164, 162] width 38 height 11
drag, startPoint x: 193, startPoint y: 162, endPoint x: 155, endPoint y: 166, distance: 38.6
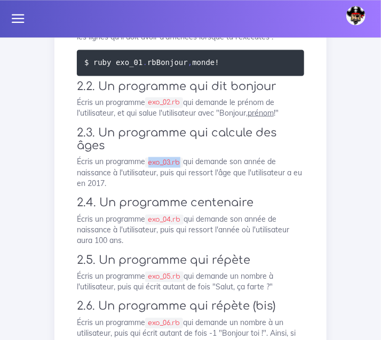
click at [155, 118] on p "Écris un programme exo_02.rb qui demande le prénom de l'utilisateur, et qui sal…" at bounding box center [190, 108] width 227 height 22
copy p "Écris un programme exo_02.rb"
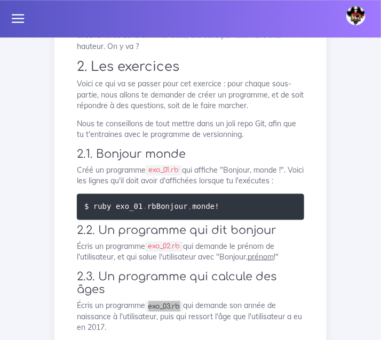
scroll to position [185, 0]
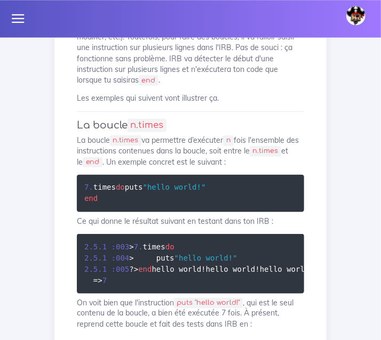
scroll to position [1116, 0]
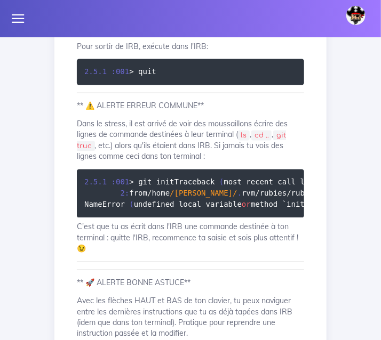
scroll to position [2296, 0]
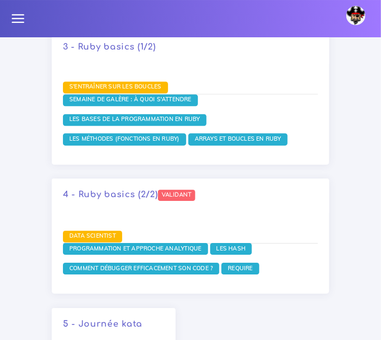
scroll to position [1627, 0]
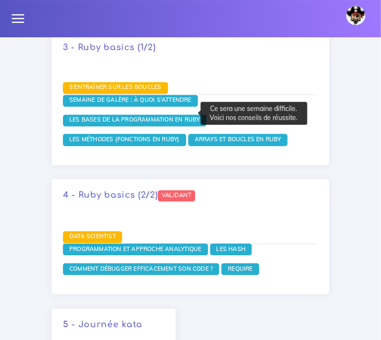
click at [109, 103] on span "Semaine de galère : à quoi s'attendre" at bounding box center [130, 99] width 127 height 7
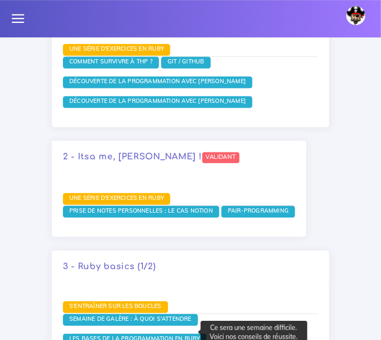
scroll to position [1412, 0]
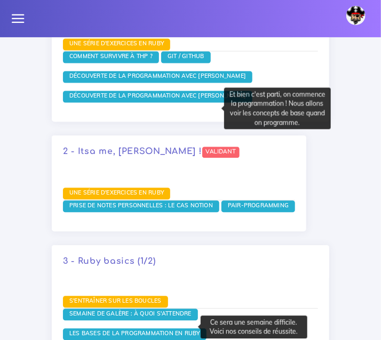
click at [118, 100] on span "Découverte de la programmation avec Ruby" at bounding box center [158, 95] width 182 height 7
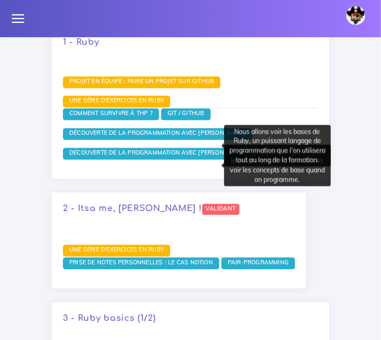
scroll to position [1354, 0]
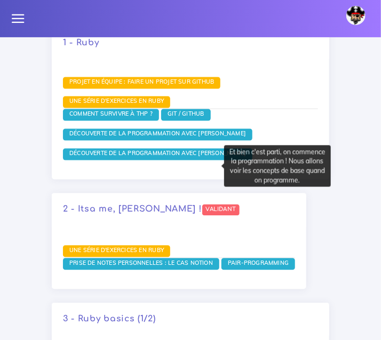
click at [141, 157] on span "Découverte de la programmation avec Ruby" at bounding box center [158, 153] width 182 height 7
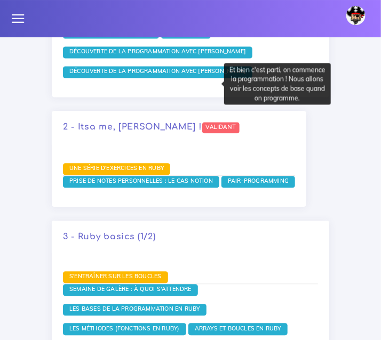
scroll to position [1440, 0]
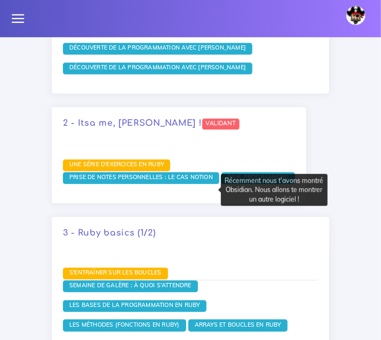
click at [134, 181] on span "Prise de notes personnelles : le cas Notion" at bounding box center [141, 177] width 149 height 7
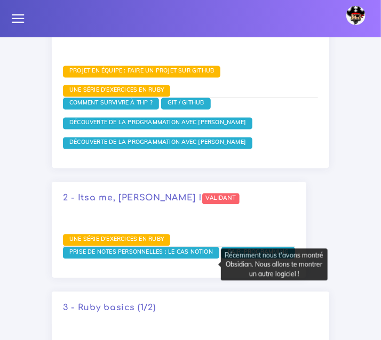
scroll to position [1369, 0]
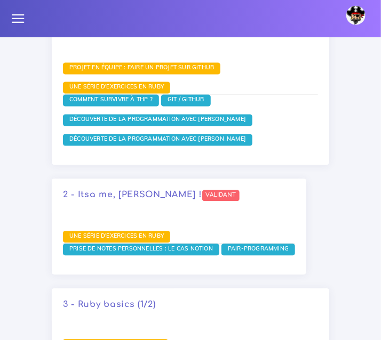
click at [346, 261] on div "Dashboard Calendrier Calendrier du cours "Semaine d'introduction" Semaine 1 - S…" at bounding box center [190, 18] width 381 height 2701
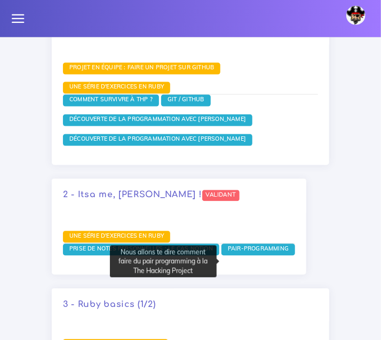
click at [250, 253] on span "Pair-Programming" at bounding box center [258, 248] width 66 height 7
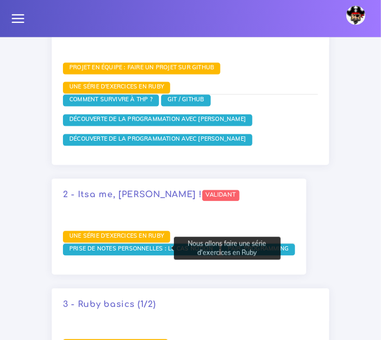
click at [98, 240] on span "Une série d'exercices en Ruby" at bounding box center [117, 236] width 100 height 7
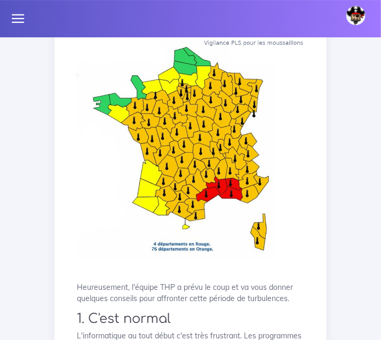
scroll to position [221, 0]
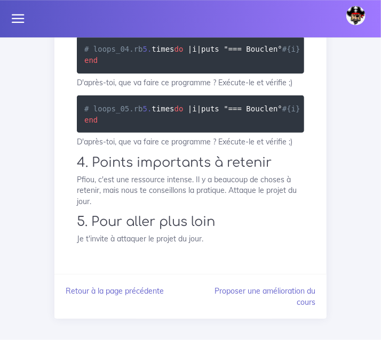
scroll to position [5408, 0]
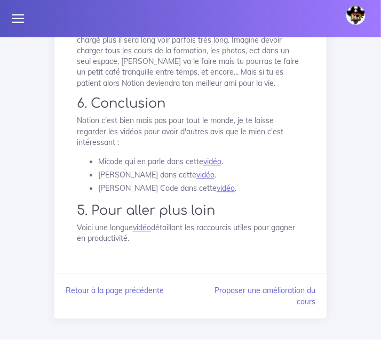
scroll to position [2612, 0]
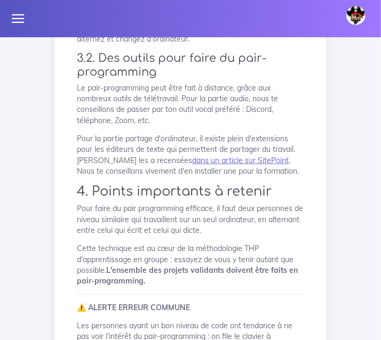
scroll to position [887, 0]
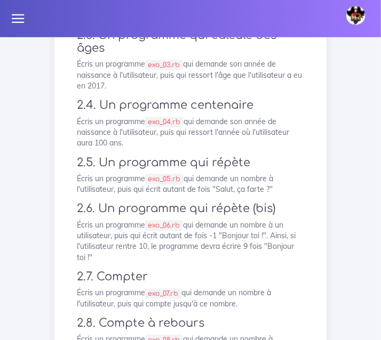
scroll to position [425, 0]
click at [272, 92] on p "Écris un programme exo_03.rb qui demande son année de naissance à l'utilisateur…" at bounding box center [190, 75] width 227 height 33
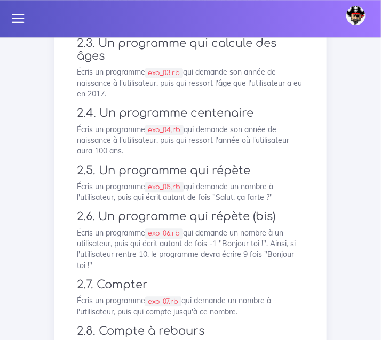
scroll to position [417, 0]
drag, startPoint x: 77, startPoint y: 73, endPoint x: 114, endPoint y: 101, distance: 47.2
copy p "Écris un programme exo_02.rb qui demande le prénom de l'utilisateur, et qui sal…"
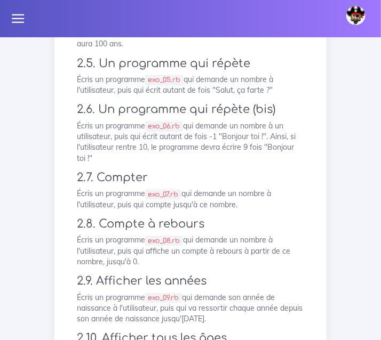
scroll to position [524, 0]
drag, startPoint x: 192, startPoint y: 168, endPoint x: 161, endPoint y: 168, distance: 30.4
click at [161, 86] on code "exo_05.rb" at bounding box center [164, 80] width 38 height 11
drag, startPoint x: 194, startPoint y: 107, endPoint x: 157, endPoint y: 107, distance: 36.8
click at [157, 29] on code "exo_04.rb" at bounding box center [164, 23] width 38 height 11
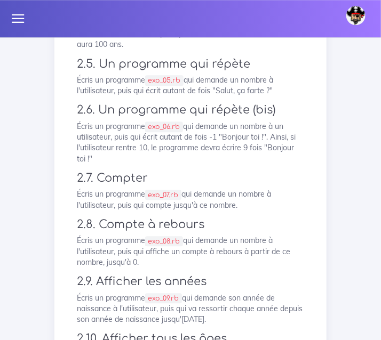
copy code "exo_04.rb"
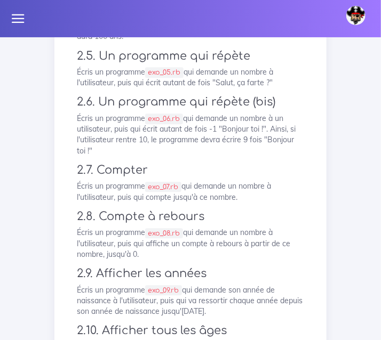
scroll to position [534, 0]
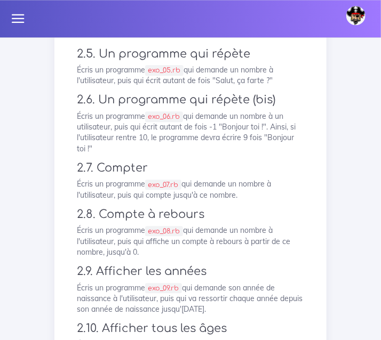
click at [209, 86] on p "Écris un programme exo_05.rb qui demande un nombre à l'utilisateur, puis qui éc…" at bounding box center [190, 76] width 227 height 22
drag, startPoint x: 195, startPoint y: 160, endPoint x: 156, endPoint y: 159, distance: 38.9
click at [156, 76] on code "exo_05.rb" at bounding box center [164, 70] width 38 height 11
copy code "exo_05.rb"
click at [200, 26] on div "[PERSON_NAME] Éditer profil Lier son compte Zone à risques Déconnexion" at bounding box center [190, 18] width 381 height 37
